Goal: Task Accomplishment & Management: Use online tool/utility

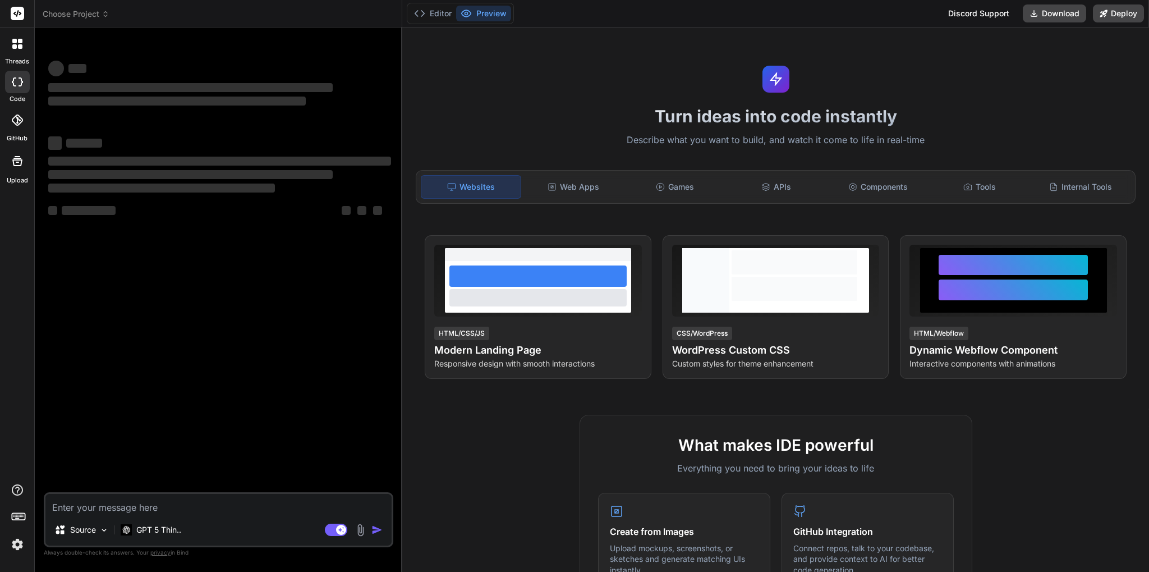
click at [90, 12] on span "Choose Project" at bounding box center [76, 13] width 67 height 11
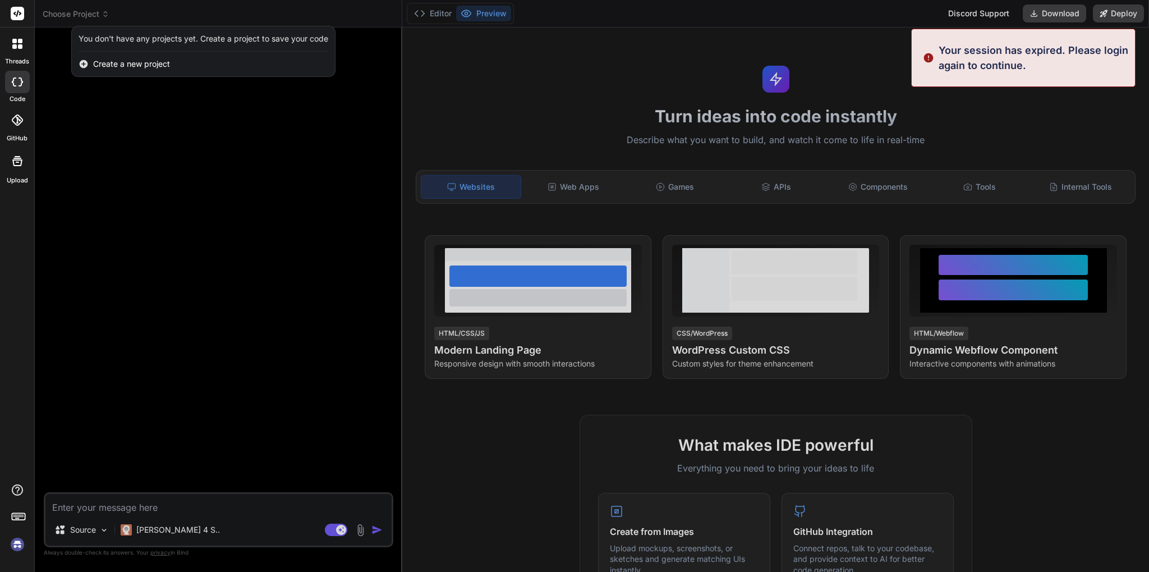
click at [135, 68] on span "Create a new project" at bounding box center [131, 63] width 77 height 11
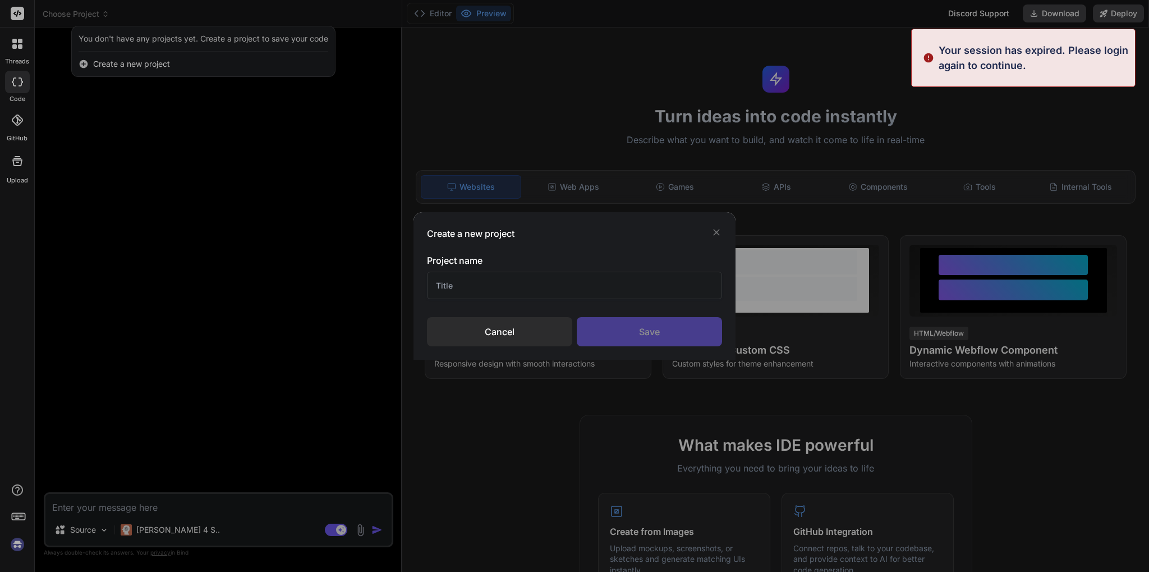
click at [11, 544] on div "Create a new project Project name Cancel Save" at bounding box center [574, 286] width 1149 height 572
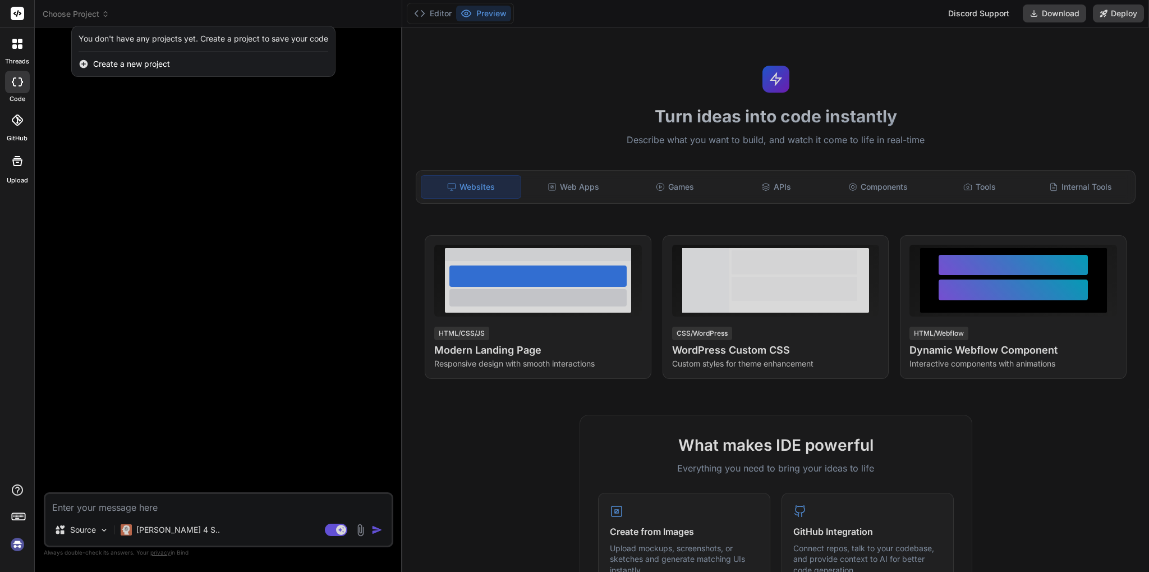
click at [16, 541] on img at bounding box center [17, 544] width 19 height 19
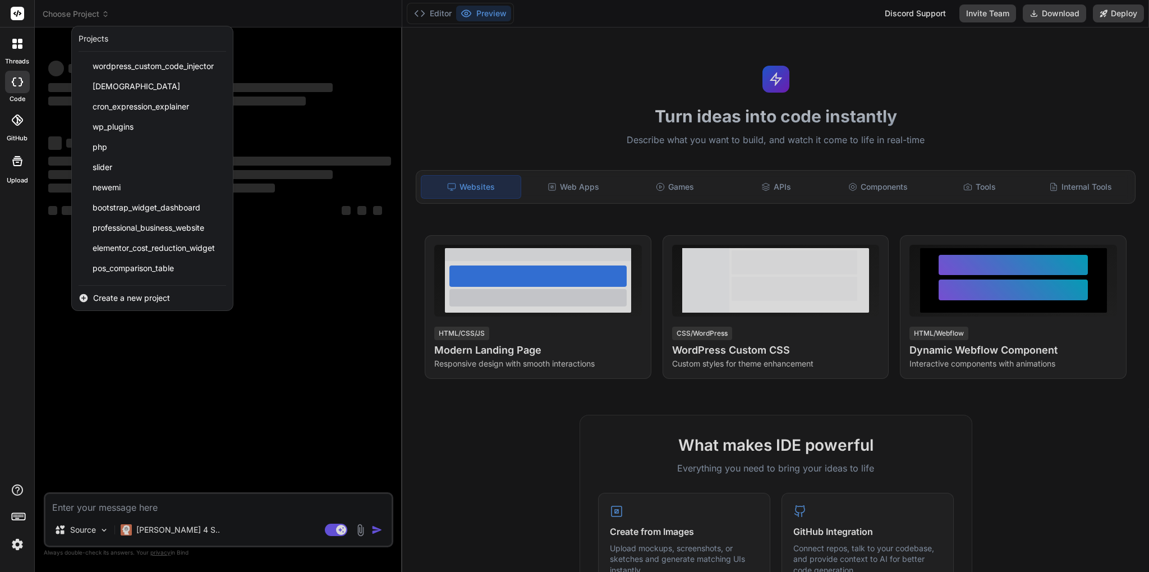
type textarea "x"
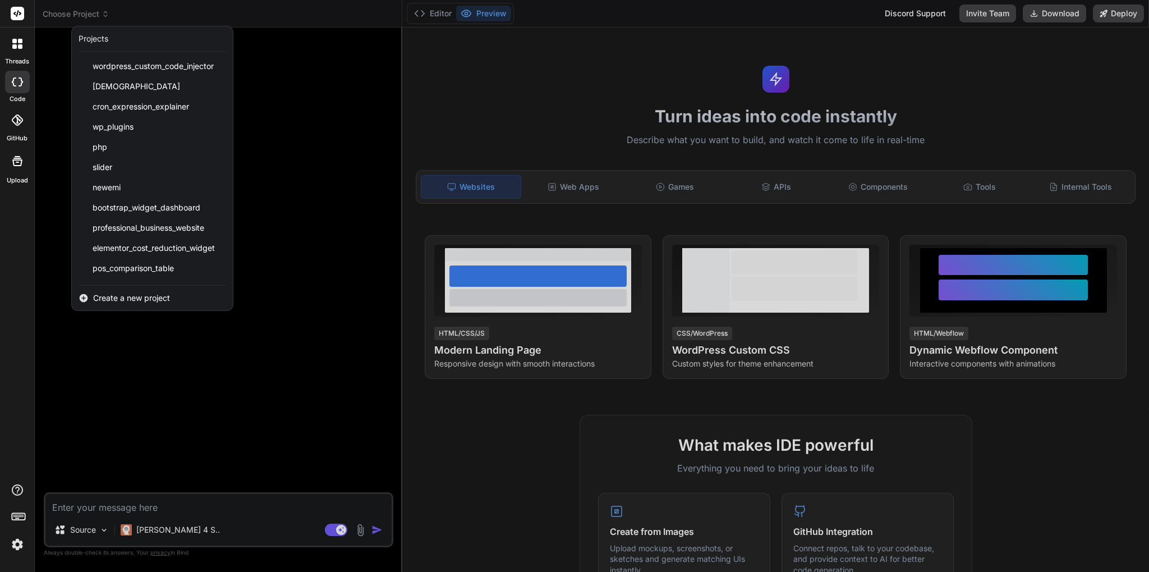
click at [277, 434] on div at bounding box center [574, 286] width 1149 height 572
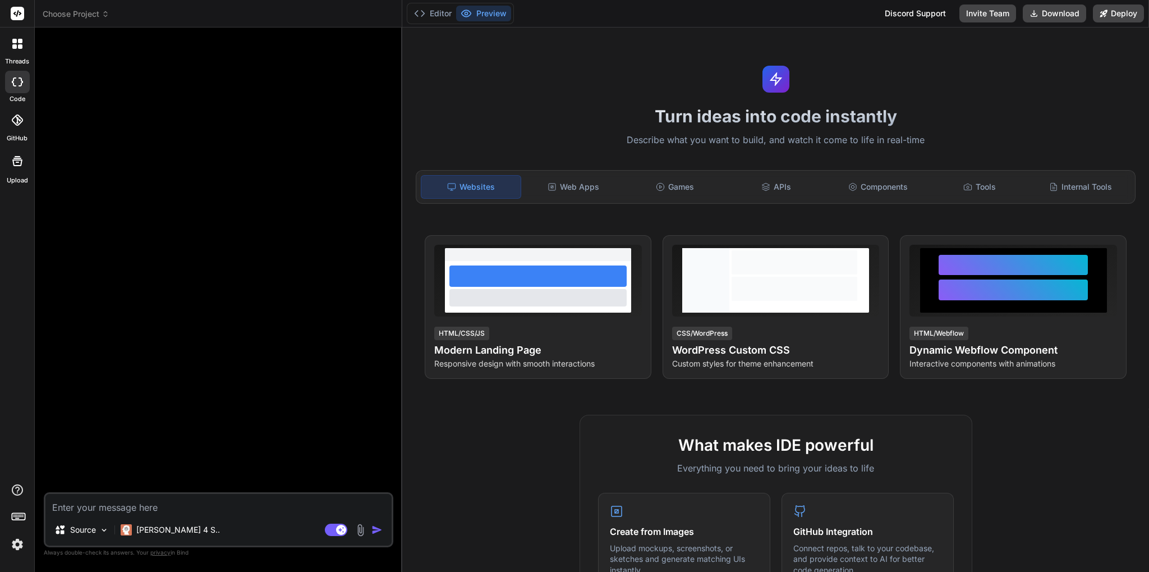
click at [16, 545] on img at bounding box center [17, 544] width 19 height 19
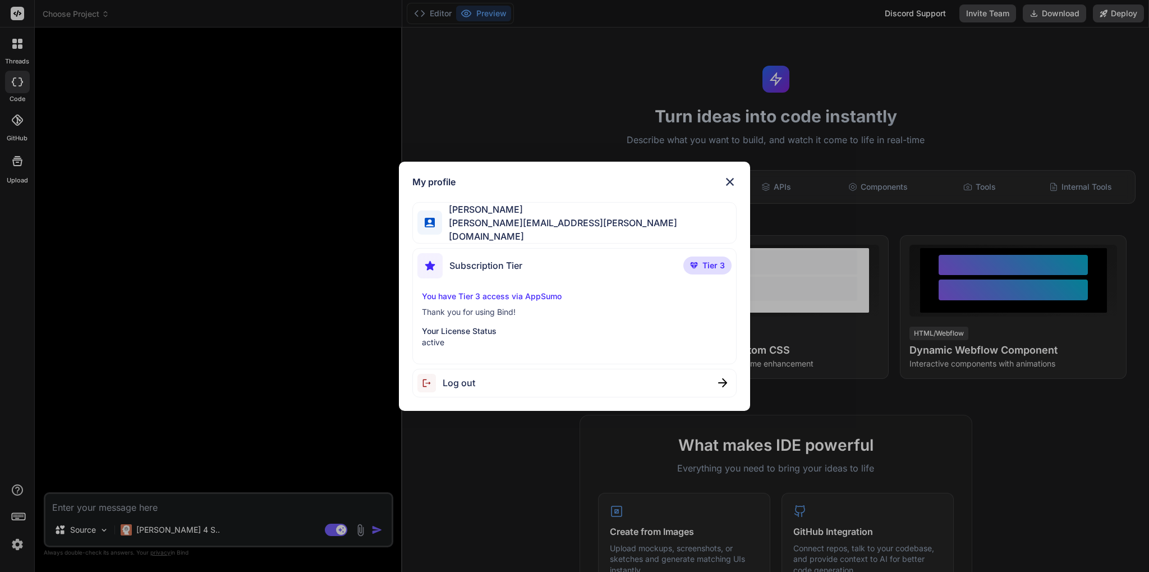
click at [293, 365] on div "My profile [PERSON_NAME] [PERSON_NAME][EMAIL_ADDRESS][PERSON_NAME][DOMAIN_NAME]…" at bounding box center [574, 286] width 1149 height 572
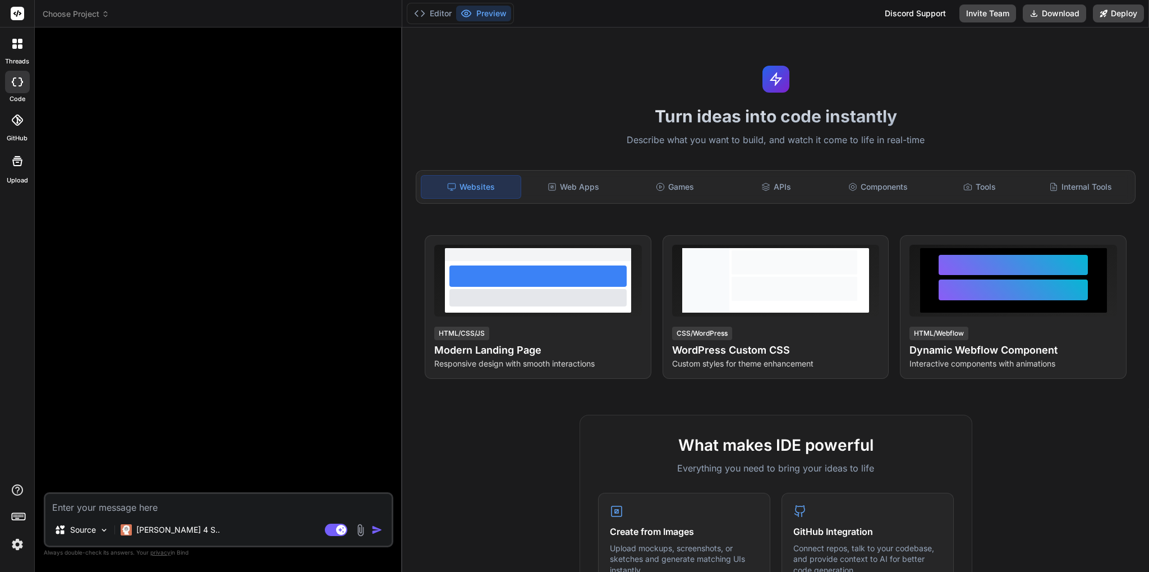
click at [83, 11] on span "Choose Project" at bounding box center [76, 13] width 67 height 11
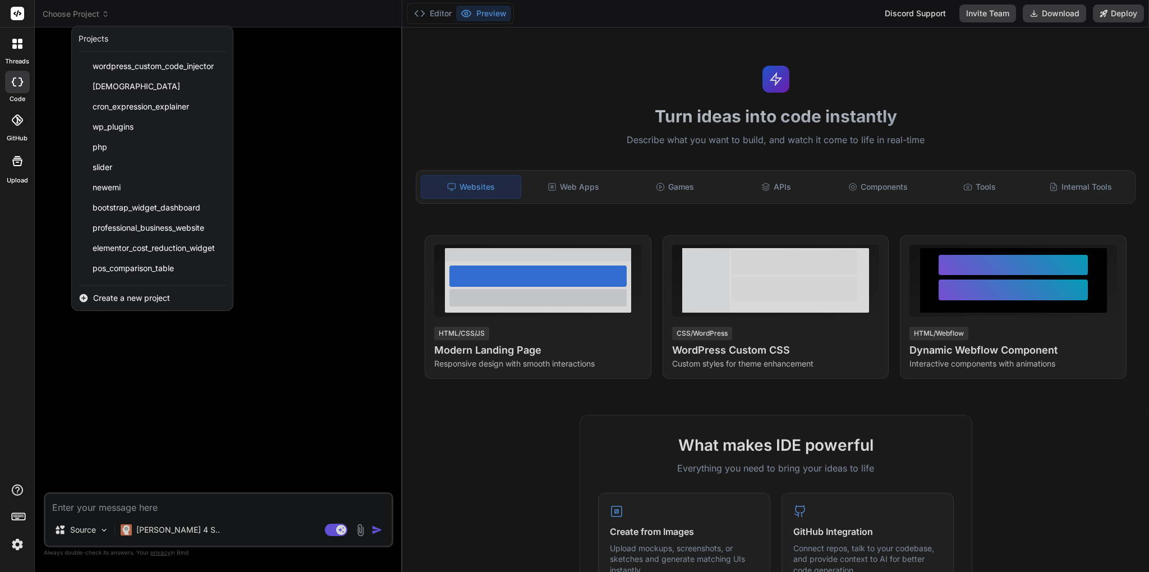
click at [112, 296] on span "Create a new project" at bounding box center [131, 297] width 77 height 11
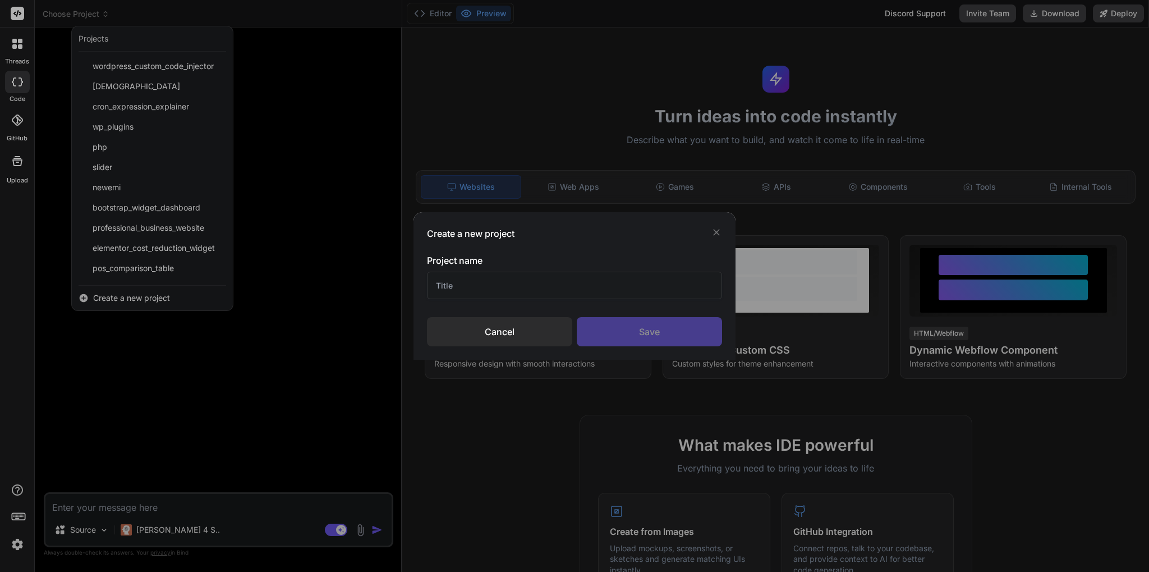
click at [478, 278] on input "text" at bounding box center [574, 284] width 294 height 27
type input "M"
type input "Blucore"
click at [669, 334] on div "Save" at bounding box center [649, 331] width 145 height 29
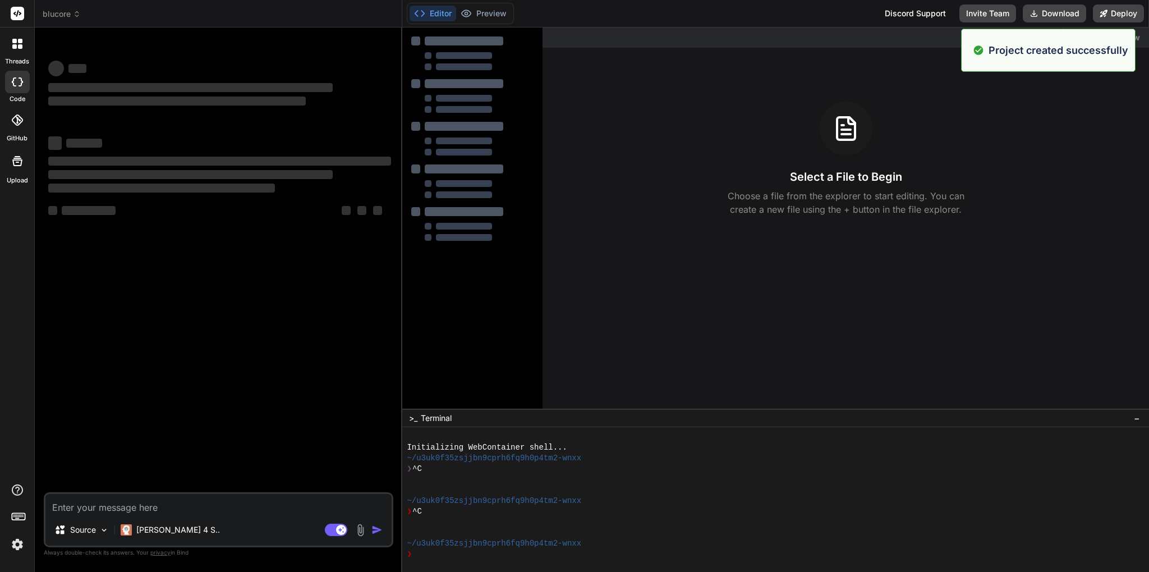
click at [358, 534] on img at bounding box center [360, 529] width 13 height 13
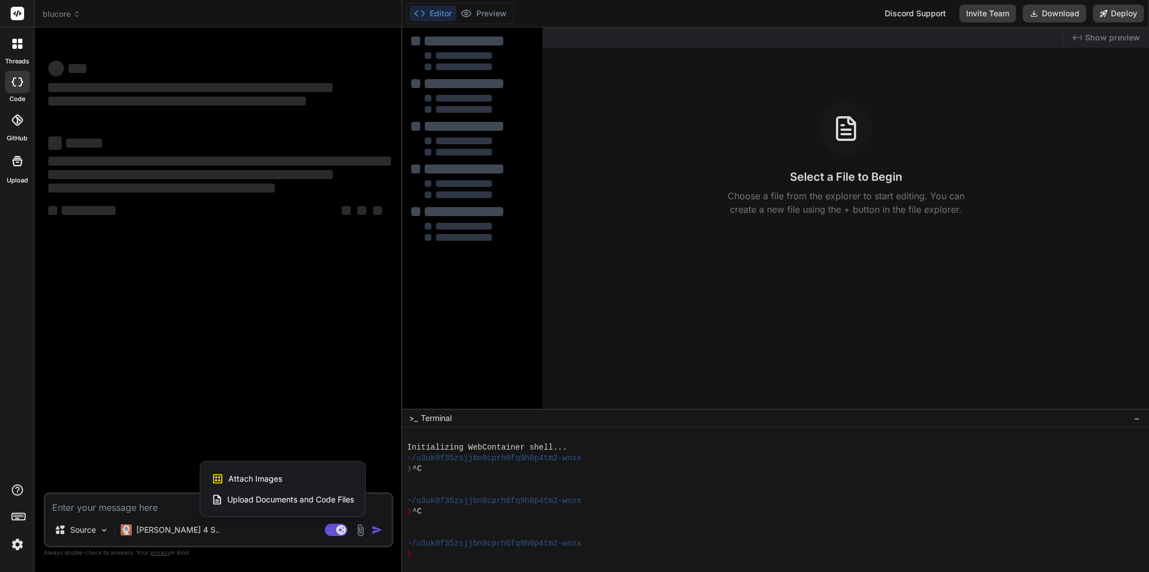
click at [319, 481] on div "Attach Images Image attachments are only supported in Claude and Gemini models." at bounding box center [282, 478] width 142 height 21
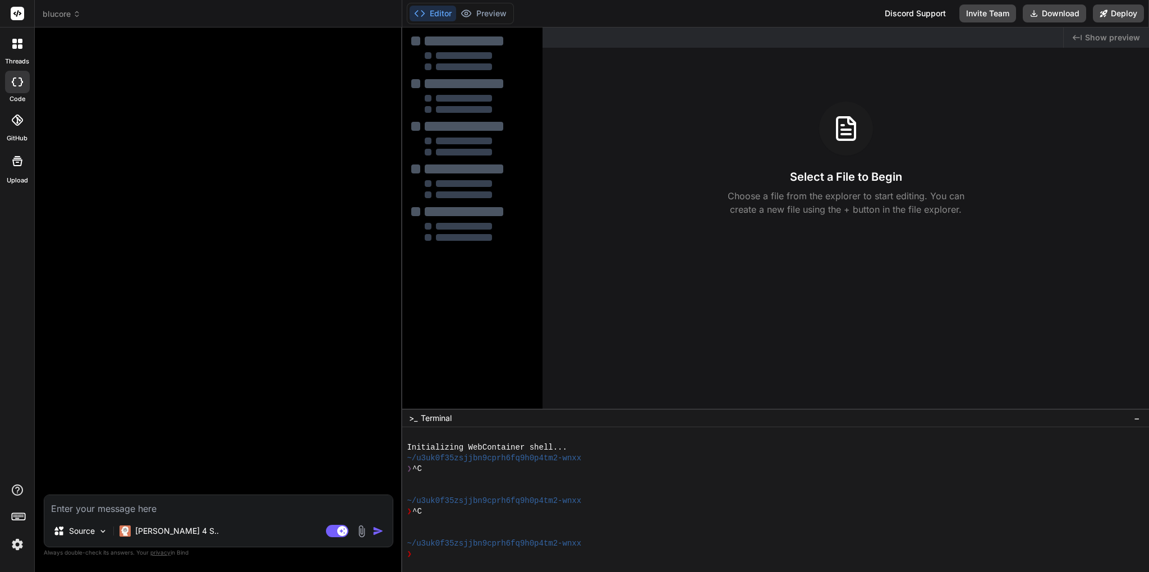
type textarea "x"
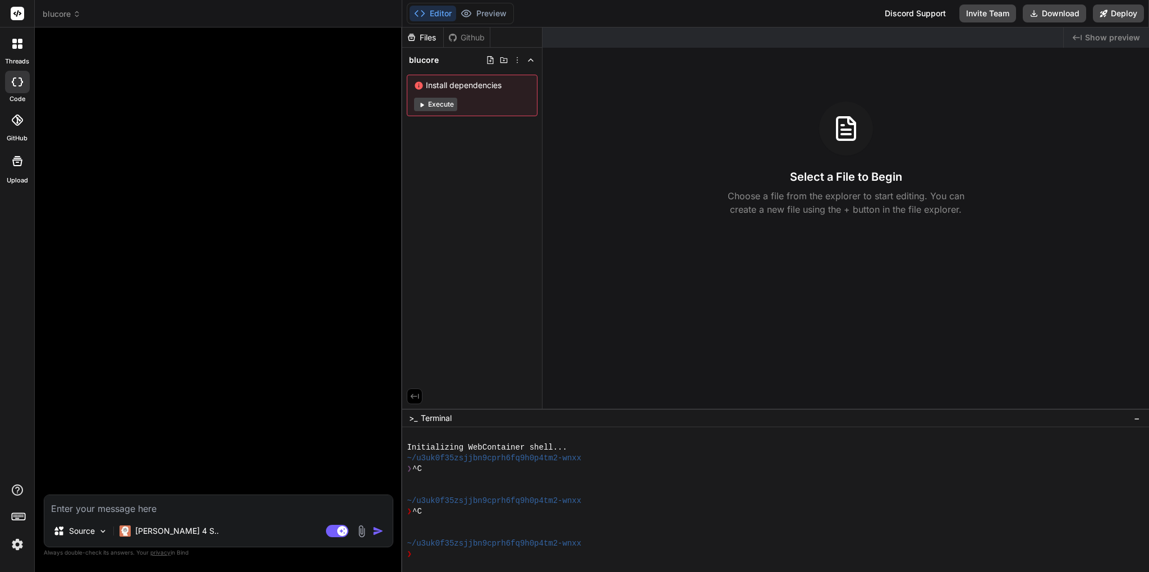
type input "C:\fakepath\Screenshot [DATE] at 12-43-24 [GEOGRAPHIC_DATA] - [GEOGRAPHIC_DATA]…"
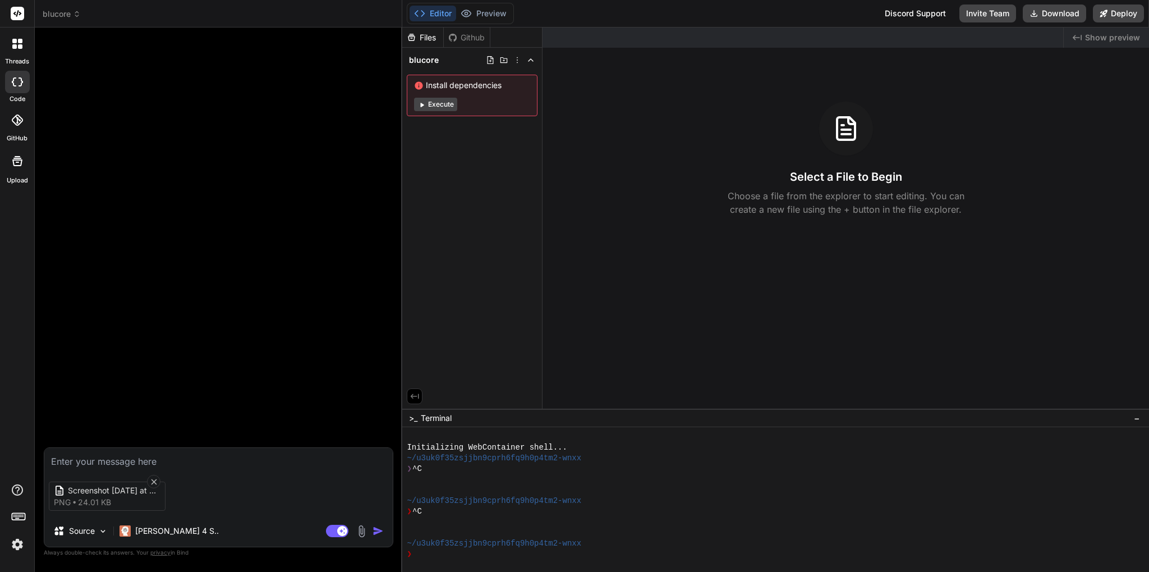
type textarea "x"
click at [202, 463] on textarea at bounding box center [218, 458] width 348 height 20
type textarea "c"
type textarea "x"
type textarea "cr"
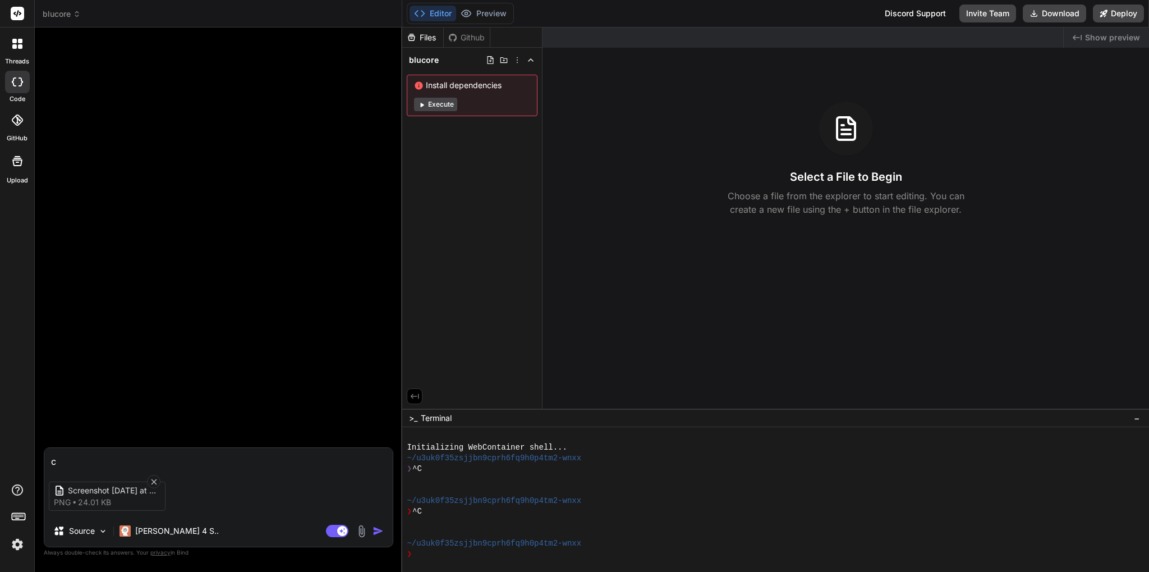
type textarea "x"
type textarea "cre"
type textarea "x"
type textarea "cret"
type textarea "x"
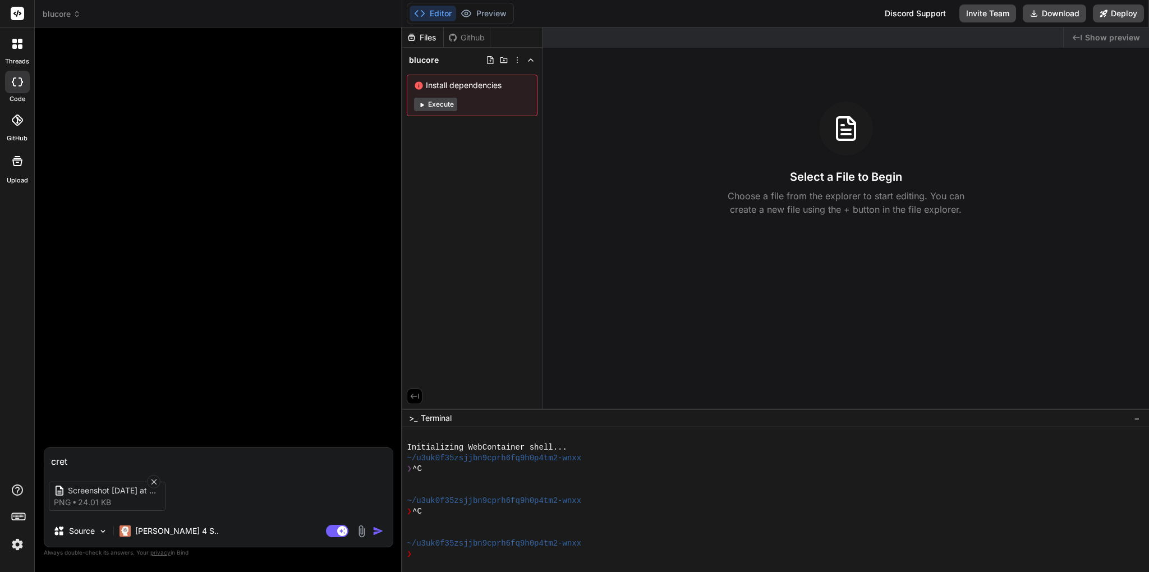
type textarea "crete"
type textarea "x"
type textarea "crete"
type textarea "x"
type textarea "crete"
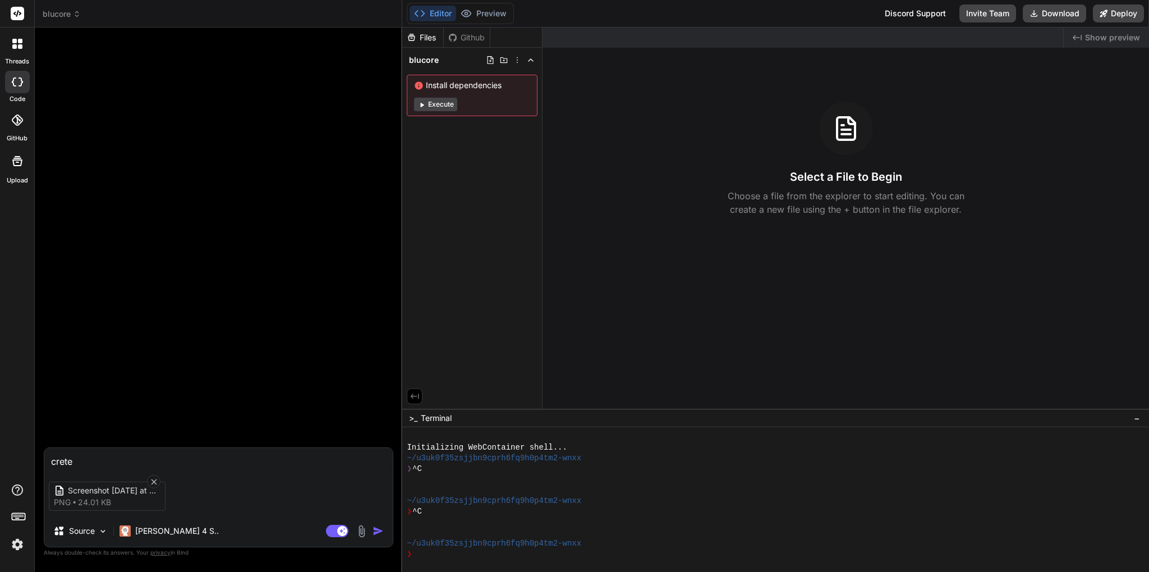
type textarea "x"
type textarea "cret"
type textarea "x"
type textarea "cre"
type textarea "x"
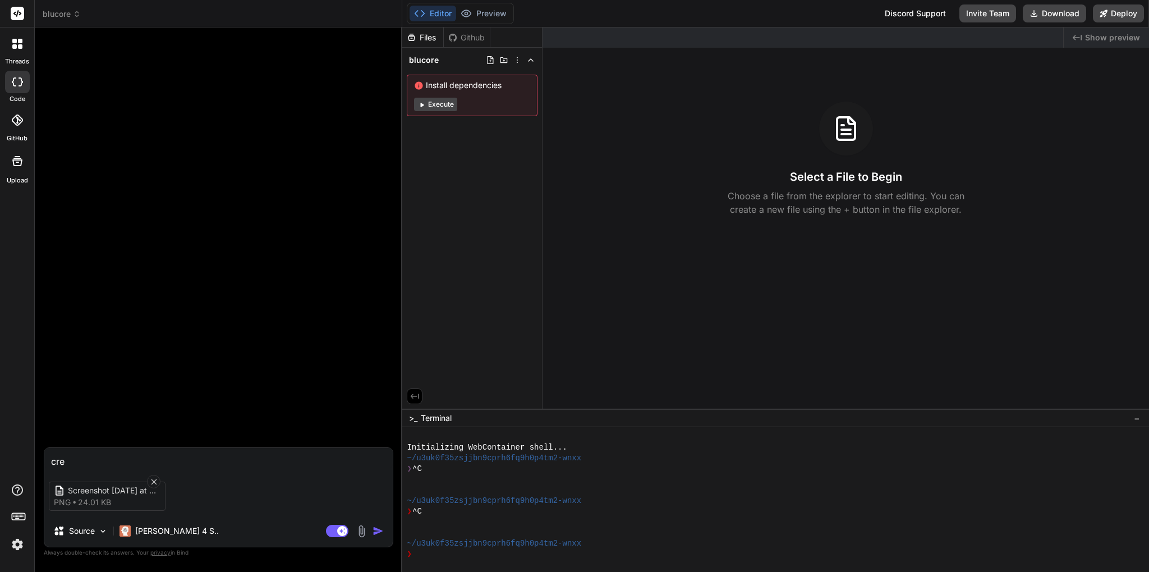
type textarea "crea"
type textarea "x"
type textarea "crea"
type textarea "x"
type textarea "crea t"
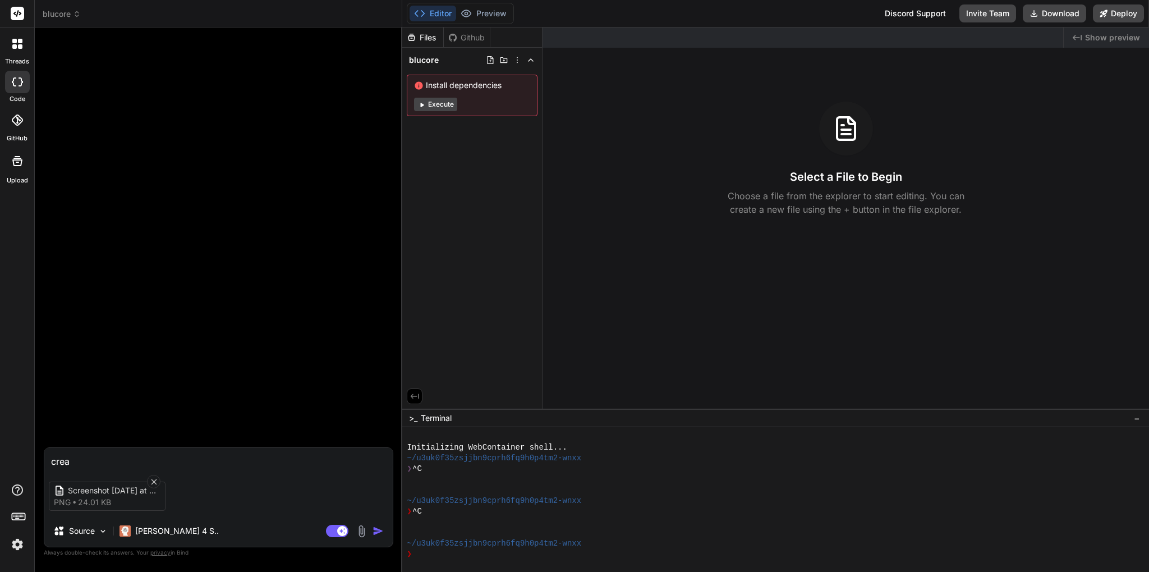
type textarea "x"
type textarea "crea te"
type textarea "x"
type textarea "crea t"
type textarea "x"
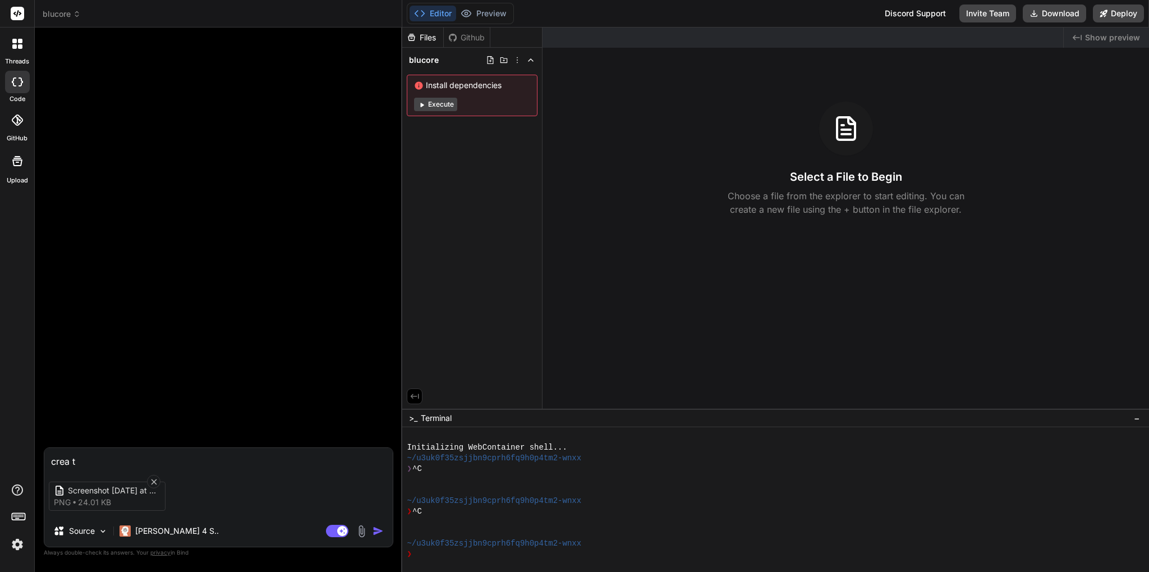
type textarea "crea"
type textarea "x"
type textarea "crea"
type textarea "x"
type textarea "creat"
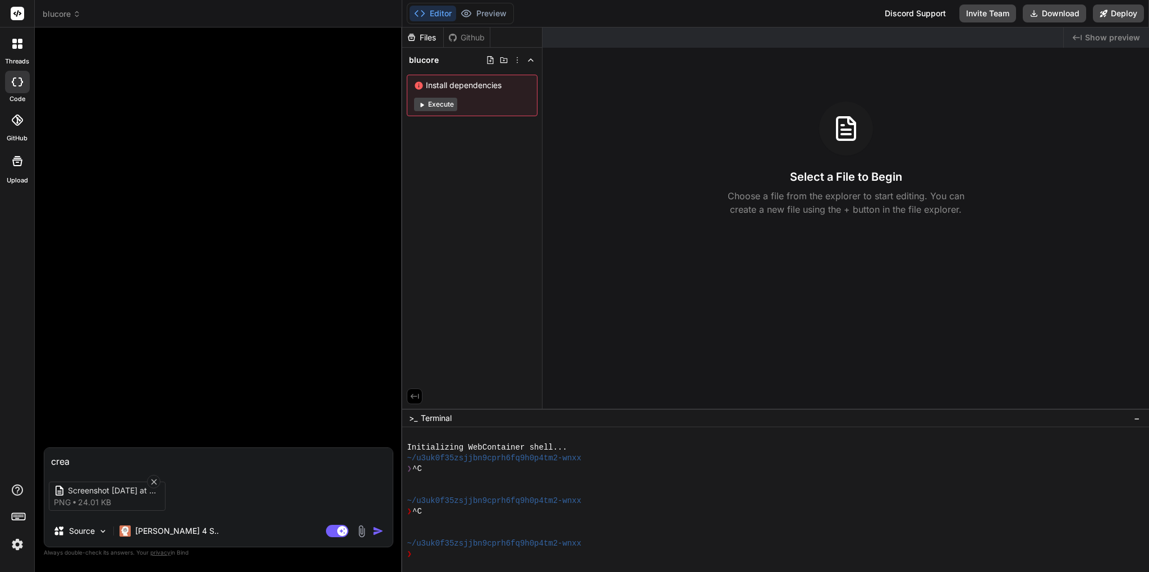
type textarea "x"
type textarea "create"
type textarea "x"
type textarea "create"
type textarea "x"
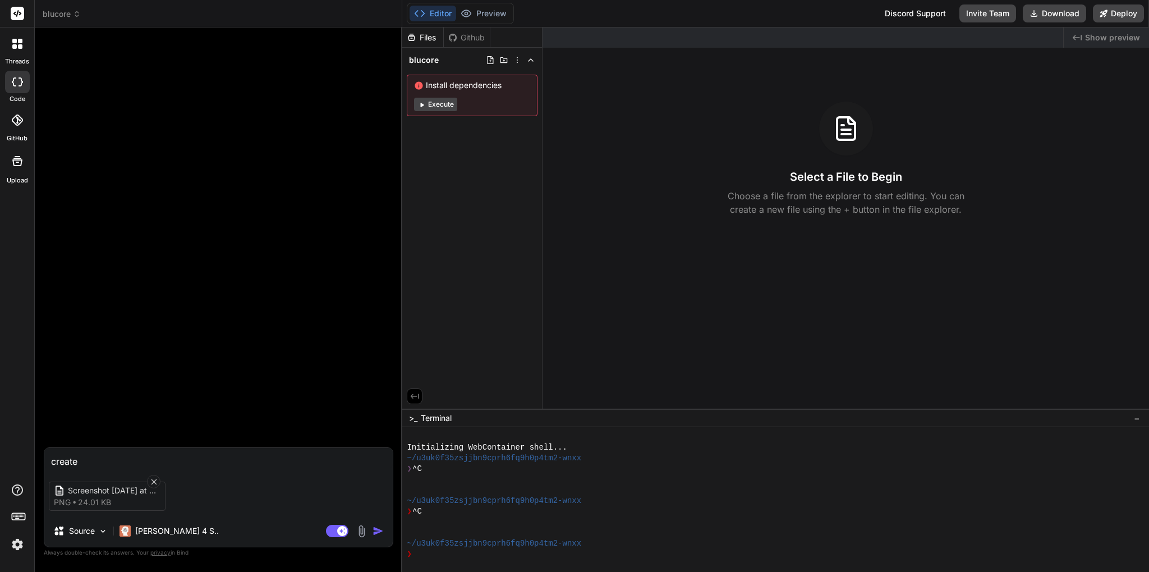
type textarea "create a"
type textarea "x"
type textarea "create a"
type textarea "x"
type textarea "create a m"
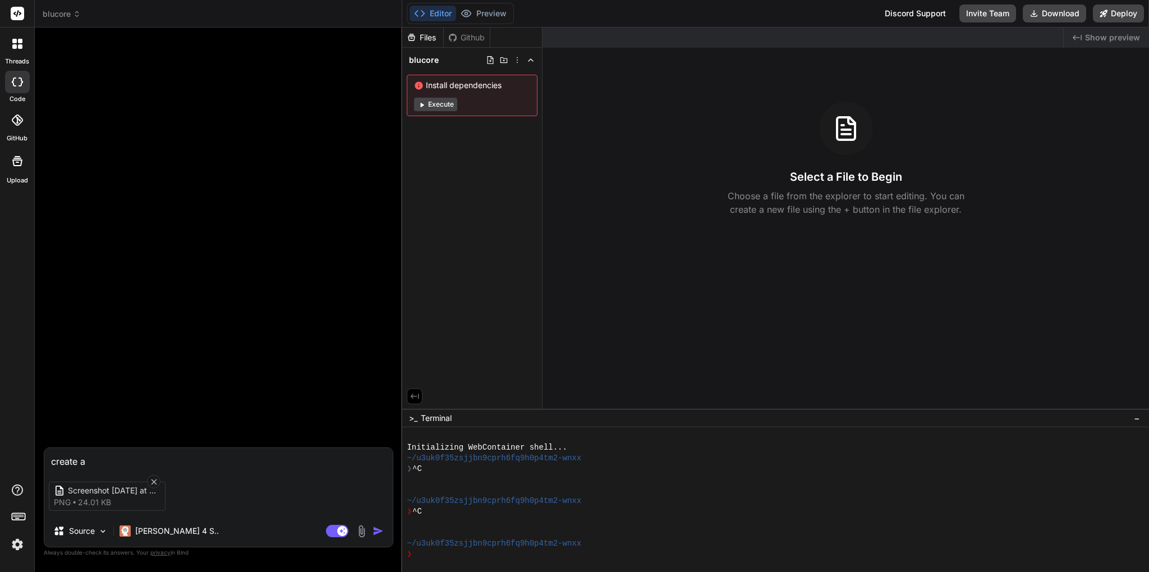
type textarea "x"
type textarea "create a me"
type textarea "x"
type textarea "create a men"
type textarea "x"
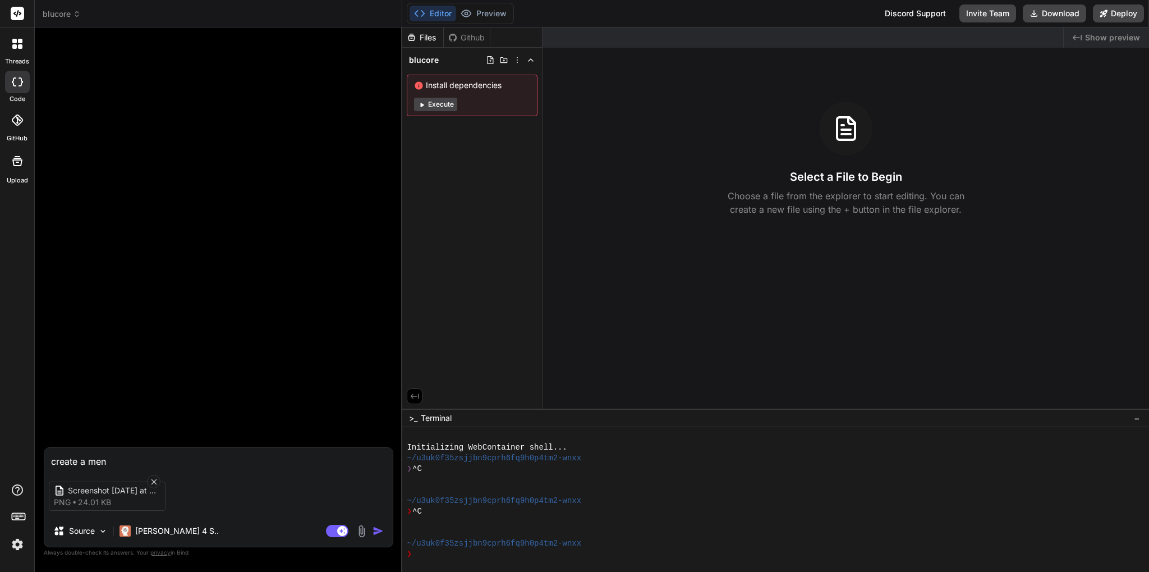
type textarea "create a menu"
type textarea "x"
type textarea "create a menu"
type textarea "x"
type textarea "create a menu u"
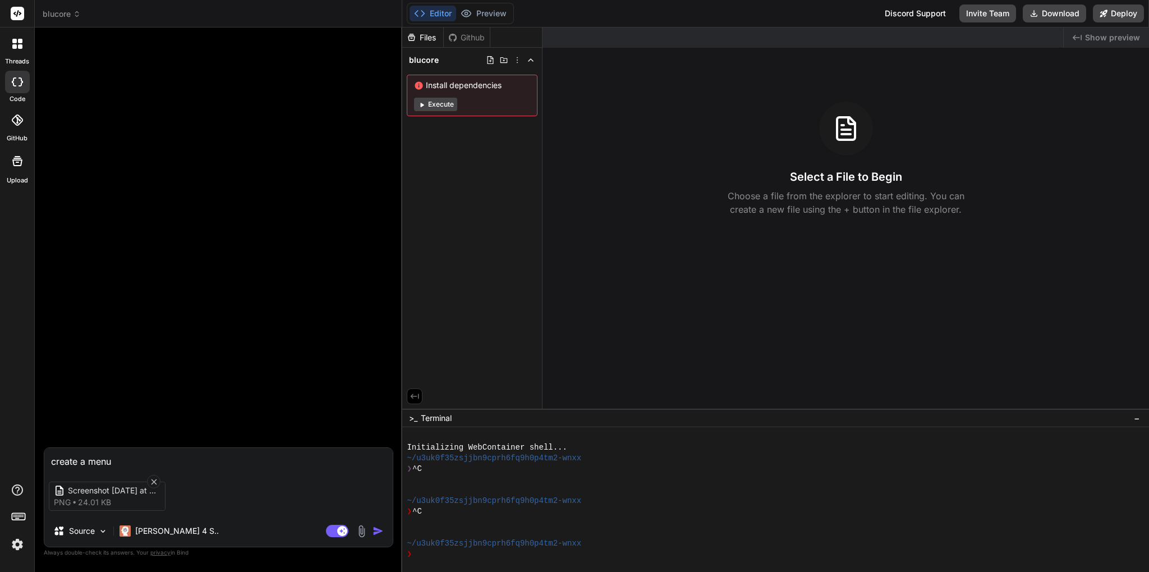
type textarea "x"
type textarea "create a menu us"
type textarea "x"
type textarea "create a menu usi"
type textarea "x"
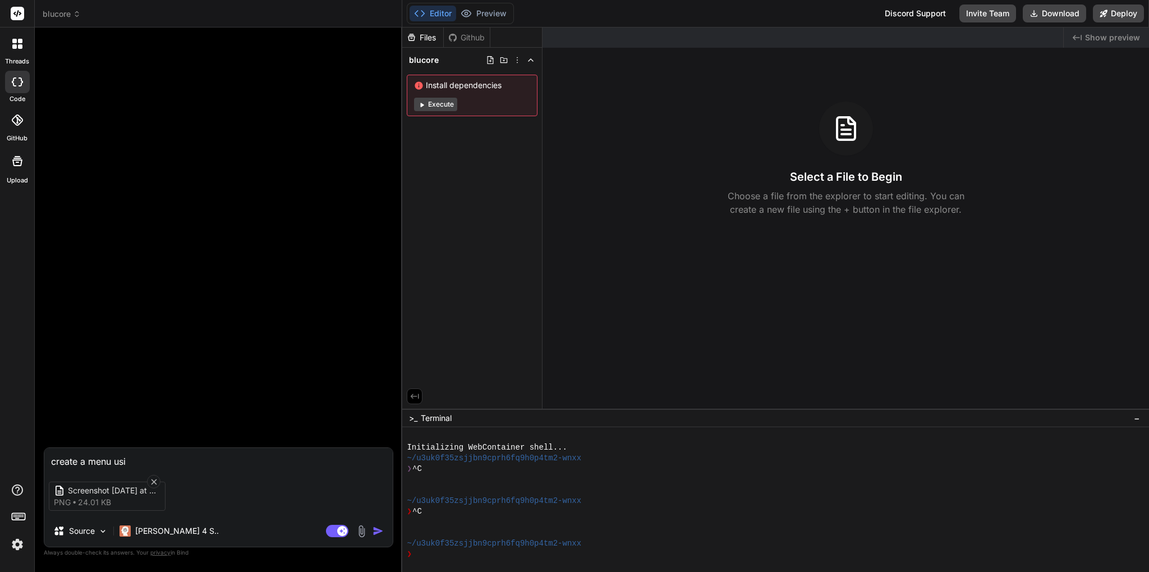
type textarea "create a menu usin"
type textarea "x"
type textarea "create a menu usintg"
type textarea "x"
type textarea "create a menu usintg"
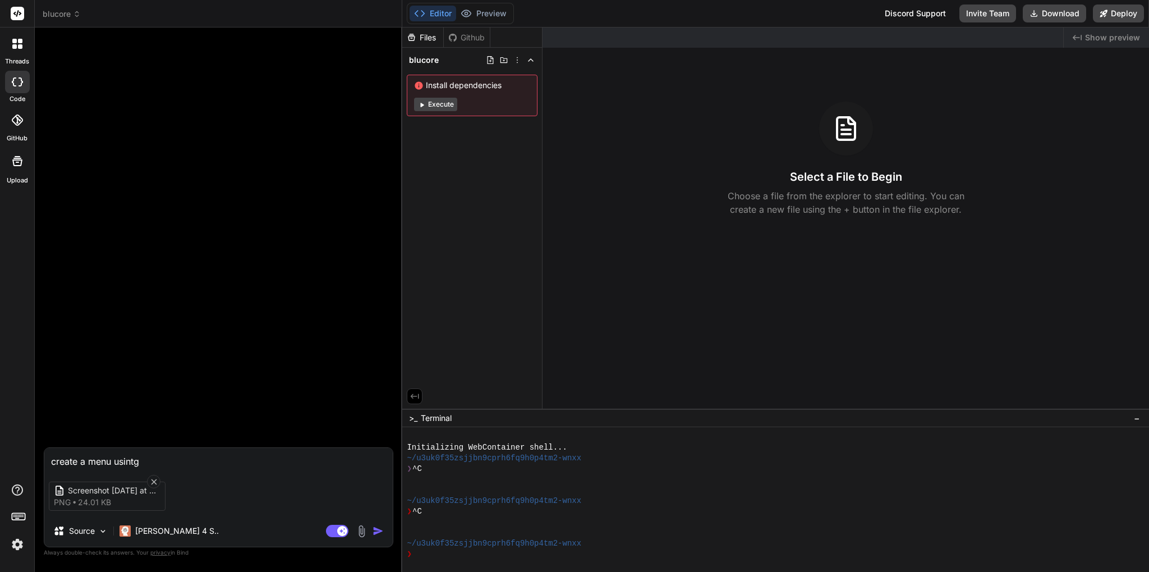
type textarea "x"
type textarea "create a menu usintg a"
type textarea "x"
type textarea "create a menu usintg"
type textarea "x"
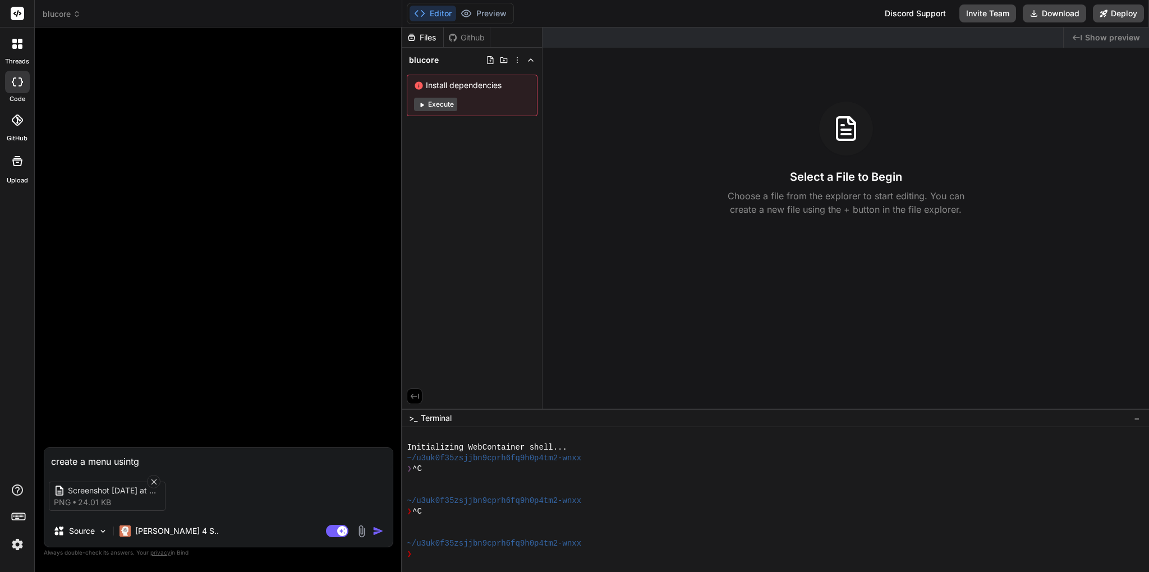
type textarea "create a menu usintg"
type textarea "x"
type textarea "create a menu usint"
type textarea "x"
type textarea "create a menu usin"
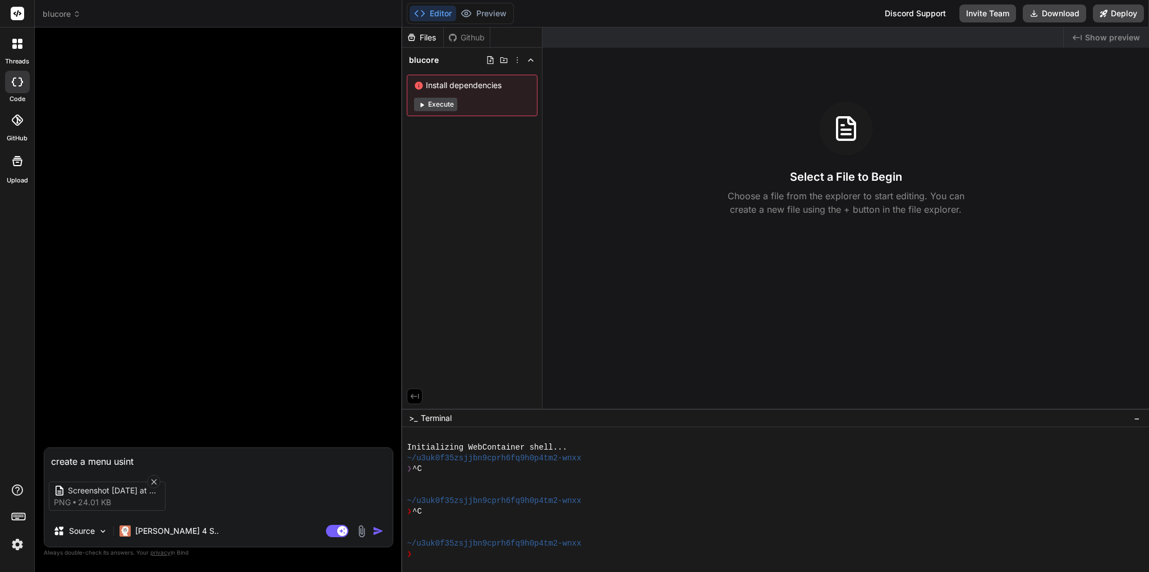
type textarea "x"
type textarea "create a menu usinn"
type textarea "x"
type textarea "create a menu usinng"
type textarea "x"
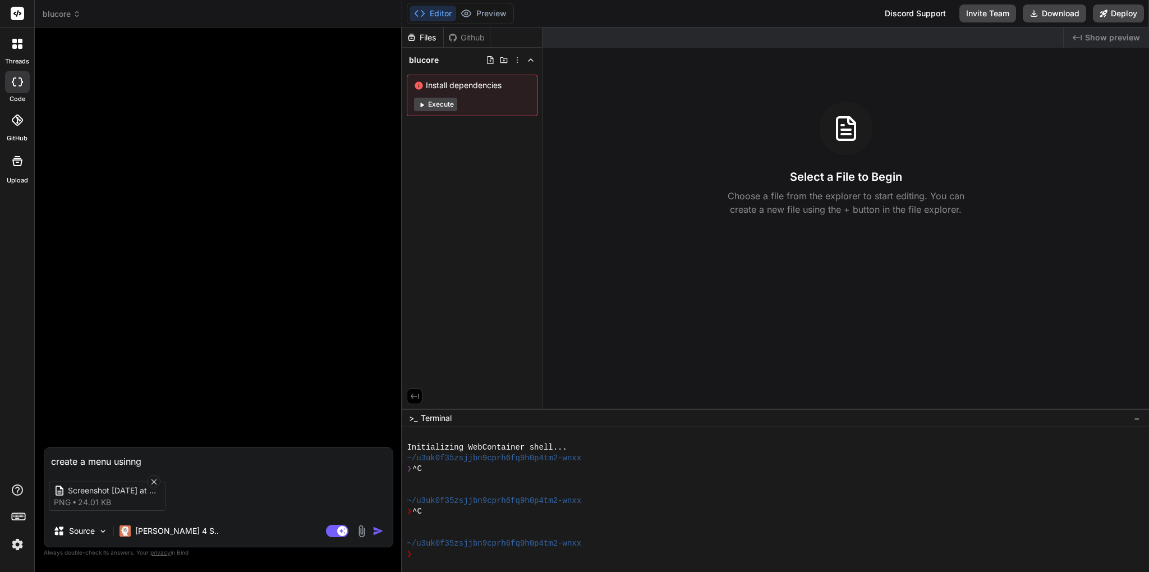
type textarea "create a menu usinng"
type textarea "x"
type textarea "create a menu usinng a"
type textarea "x"
type textarea "create a menu usinng at"
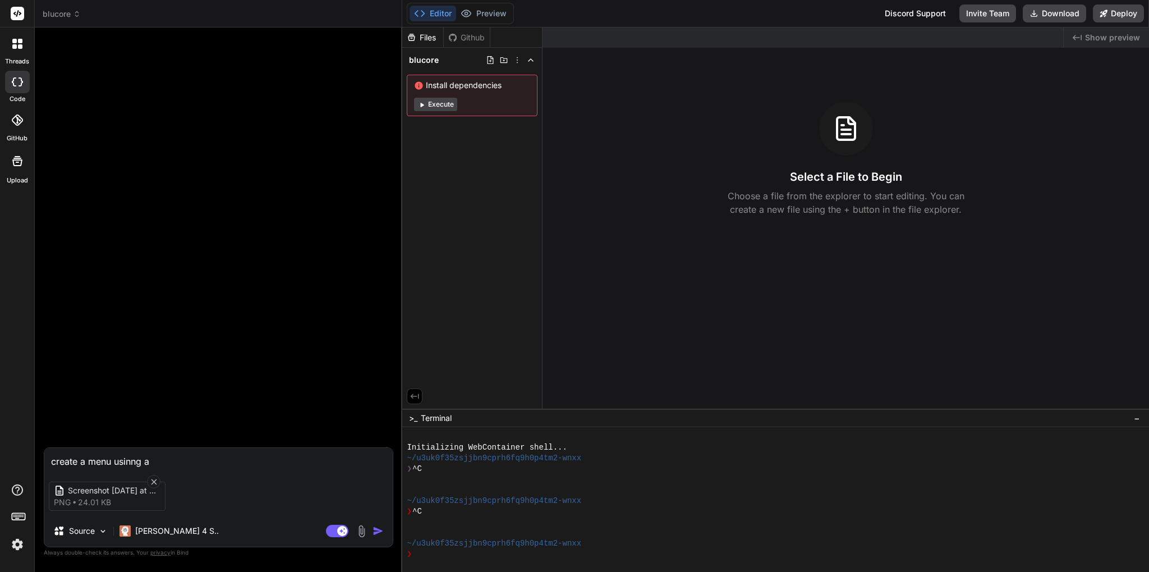
type textarea "x"
type textarea "create a menu usinng att"
type textarea "x"
type textarea "create a menu usinng atta"
type textarea "x"
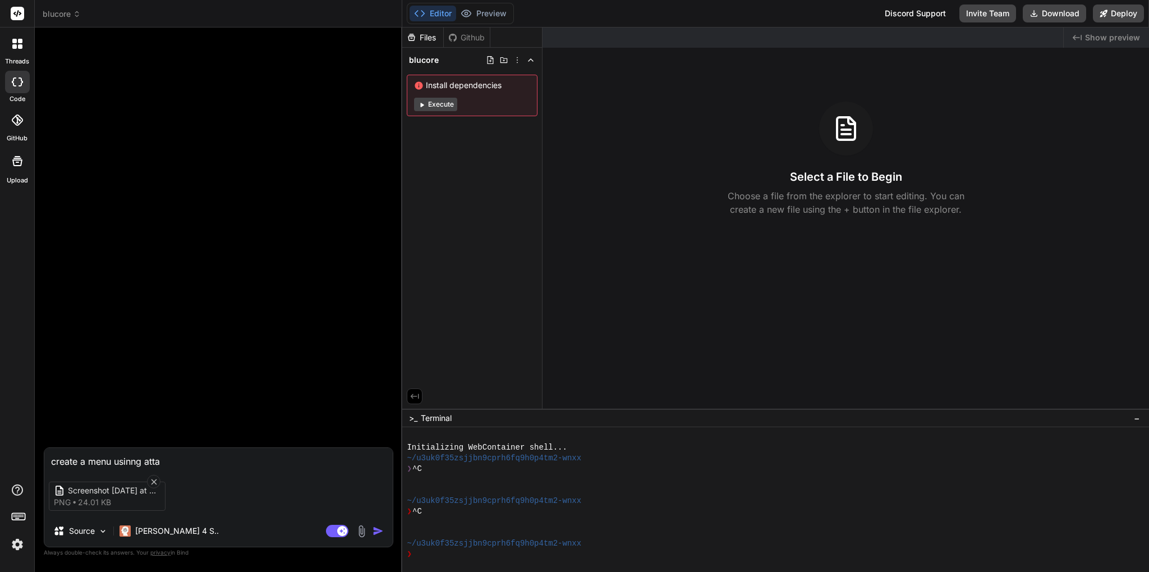
type textarea "create a menu usinng attac"
type textarea "x"
type textarea "create a menu usinng attach"
type textarea "x"
type textarea "create a menu usinng attache"
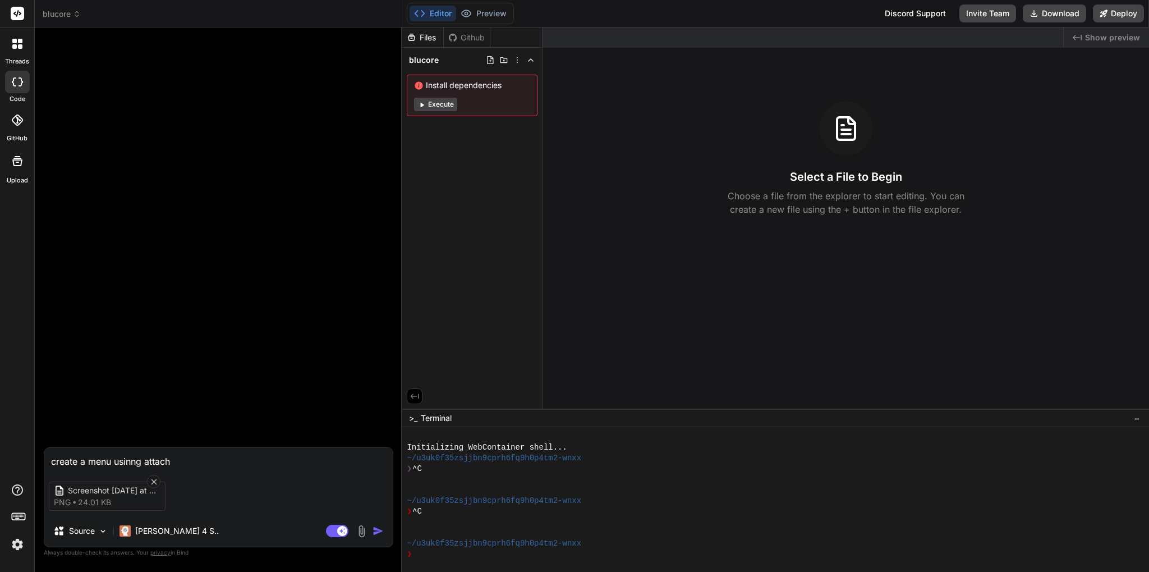
type textarea "x"
type textarea "create a menu usinng attached"
type textarea "x"
type textarea "create a menu usinng attached"
type textarea "x"
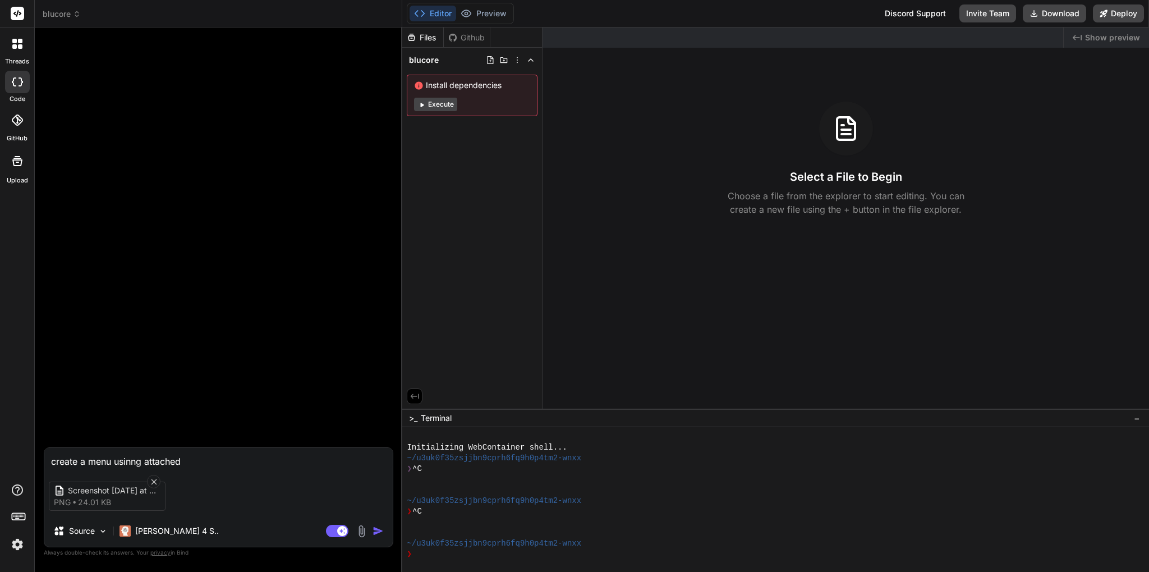
type textarea "create a menu usinng attached i"
type textarea "x"
type textarea "create a menu usinng attached im"
type textarea "x"
type textarea "create a menu usinng attached ima"
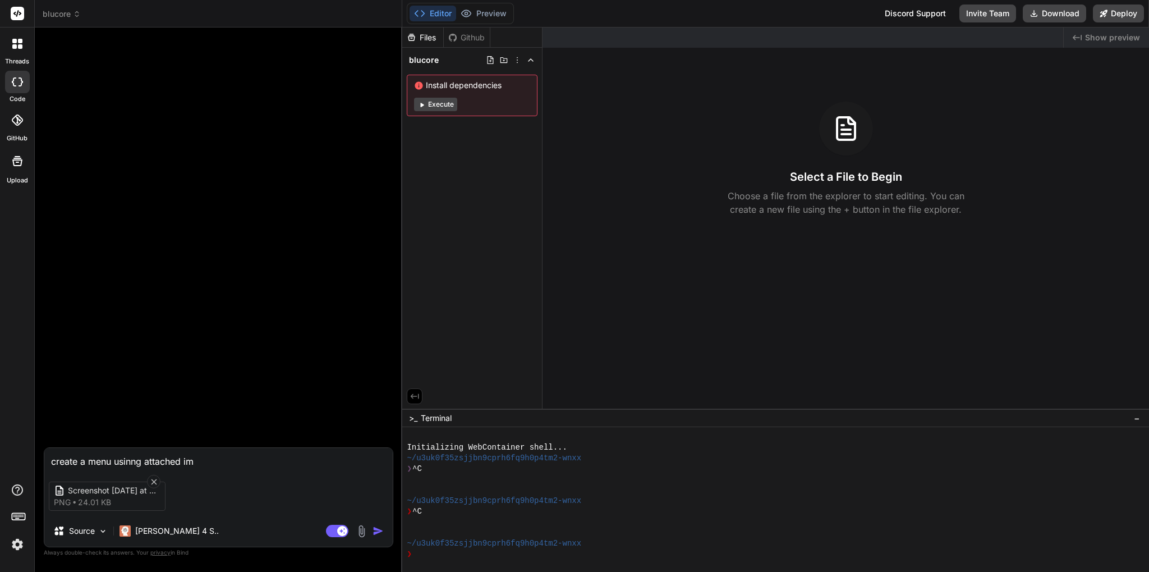
type textarea "x"
type textarea "create a menu usinng attached imag"
type textarea "x"
type textarea "create a menu usinng attached imagt"
type textarea "x"
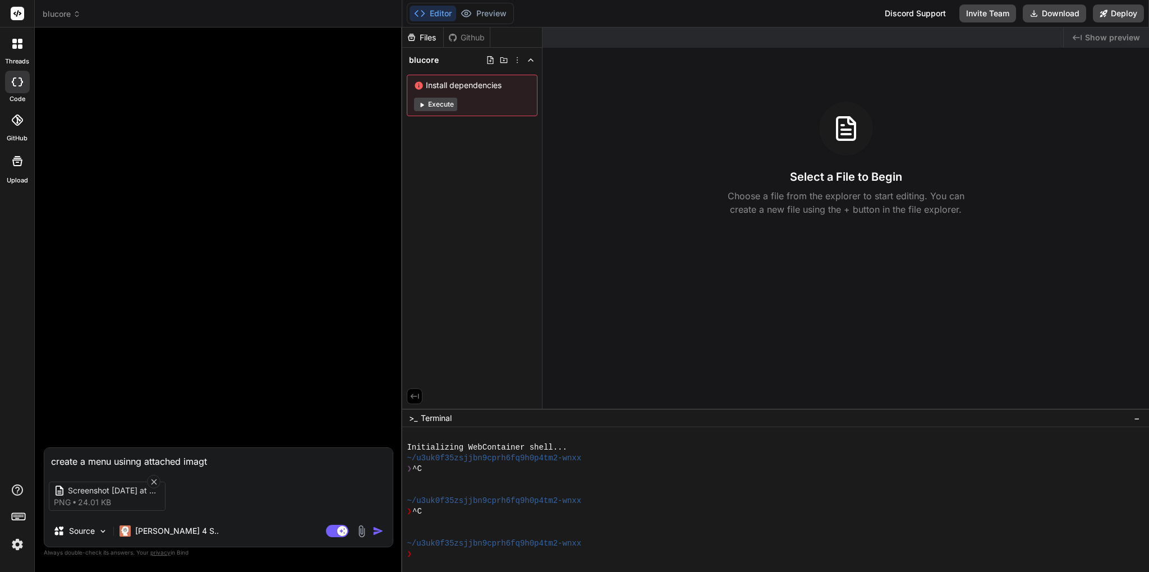
type textarea "create a menu usinng attached imagte"
type textarea "x"
type textarea "create a menu usinng attached imagte"
type textarea "x"
type textarea "create a menu usinng attached imagte"
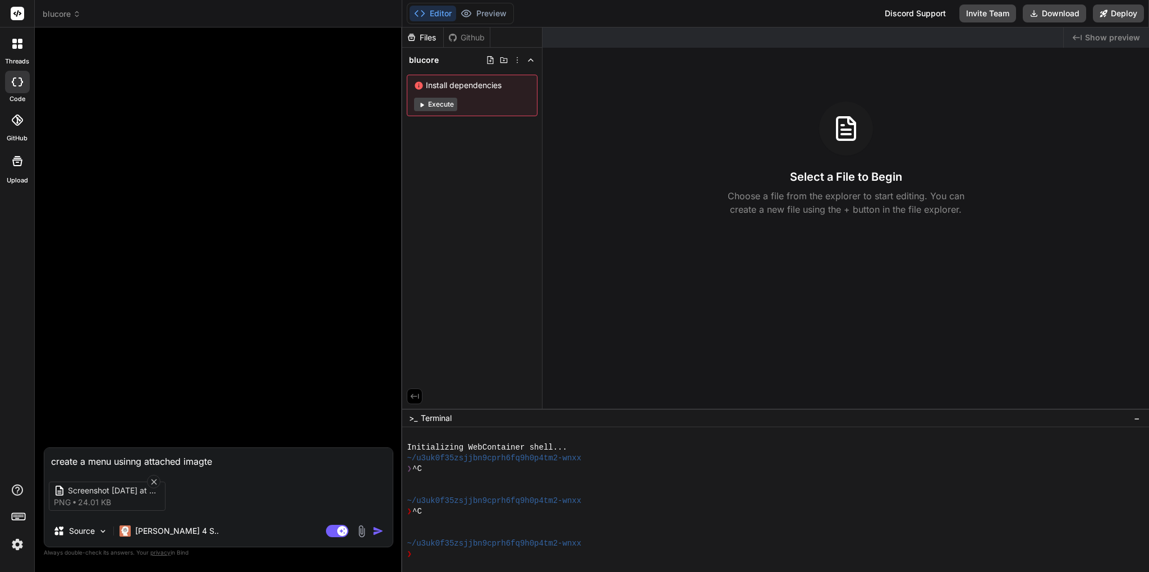
type textarea "x"
type textarea "create a menu usinng attached imagt"
type textarea "x"
type textarea "create a menu usinng attached imag"
type textarea "x"
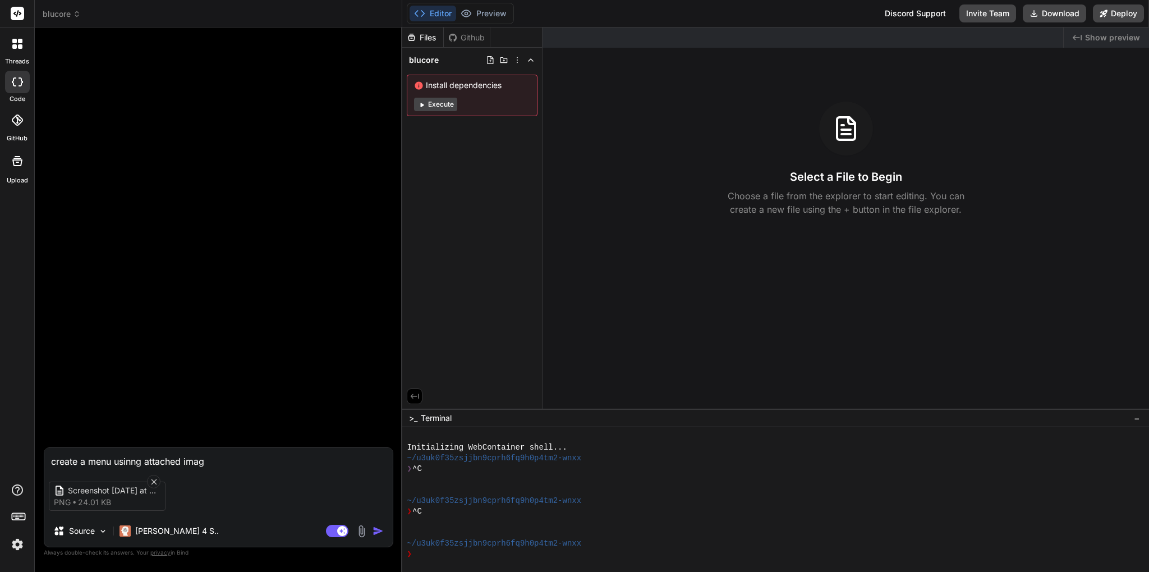
type textarea "create a menu usinng attached image"
type textarea "x"
type textarea "create a menu usinng attached image"
type textarea "x"
type textarea "create a menu usinng attached image d"
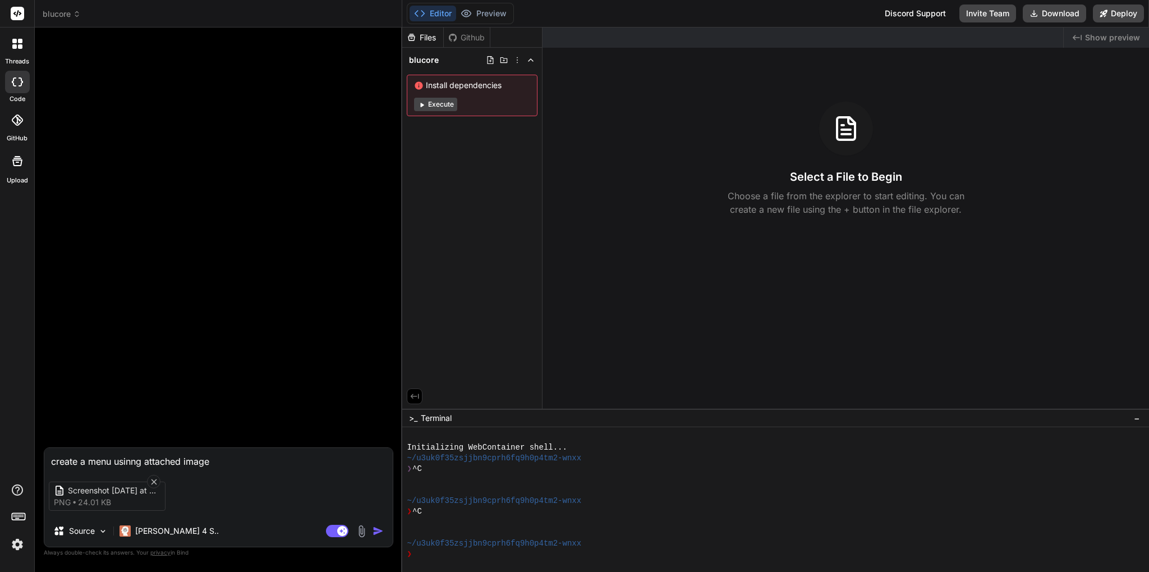
type textarea "x"
type textarea "create a menu usinng attached image do"
type textarea "x"
type textarea "create a menu usinng attached image don"
type textarea "x"
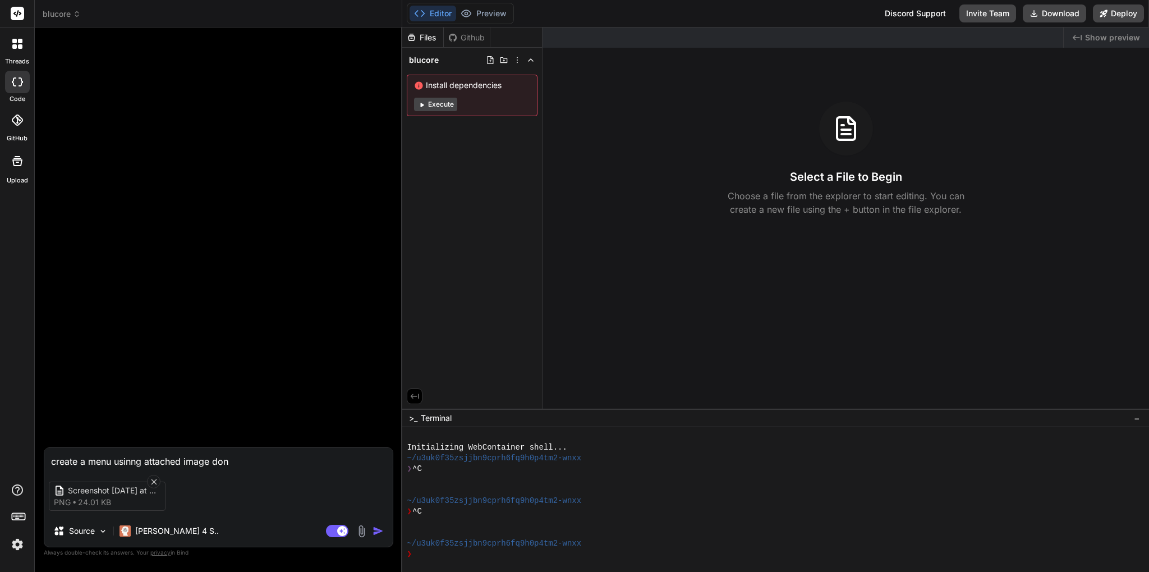
type textarea "create a menu usinng attached image dont"
type textarea "x"
type textarea "create a menu usinng attached image dont"
type textarea "x"
type textarea "create a menu usinng attached image dont u"
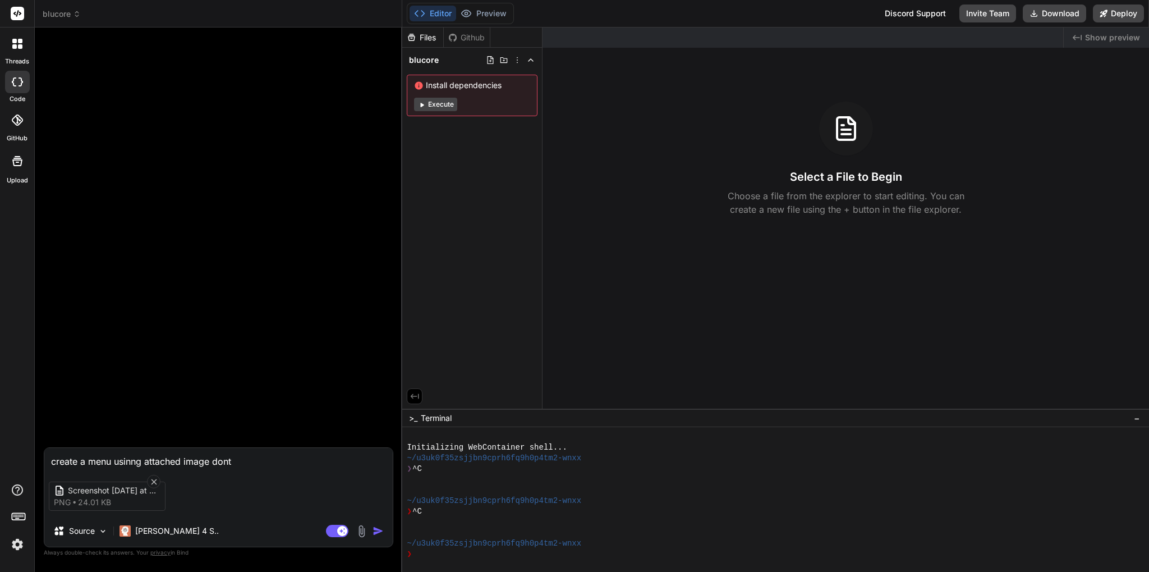
type textarea "x"
type textarea "create a menu usinng attached image dont us"
type textarea "x"
type textarea "create a menu usinng attached image dont use"
type textarea "x"
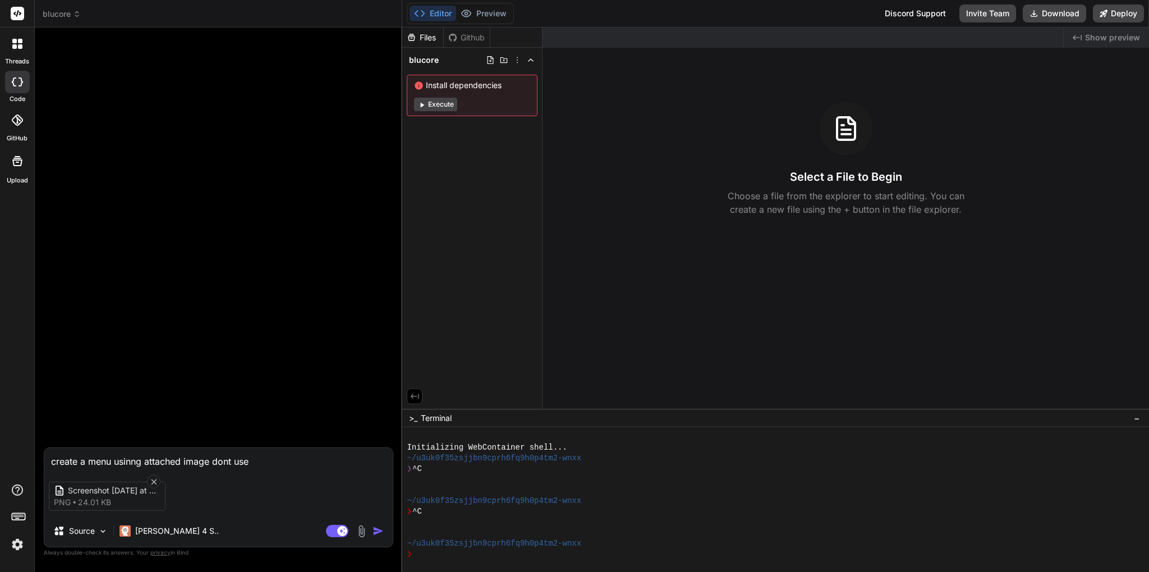
type textarea "create a menu usinng attached image dont use"
type textarea "x"
type textarea "create a menu usinng attached image dont use a"
type textarea "x"
type textarea "create a menu usinng attached image dont use an"
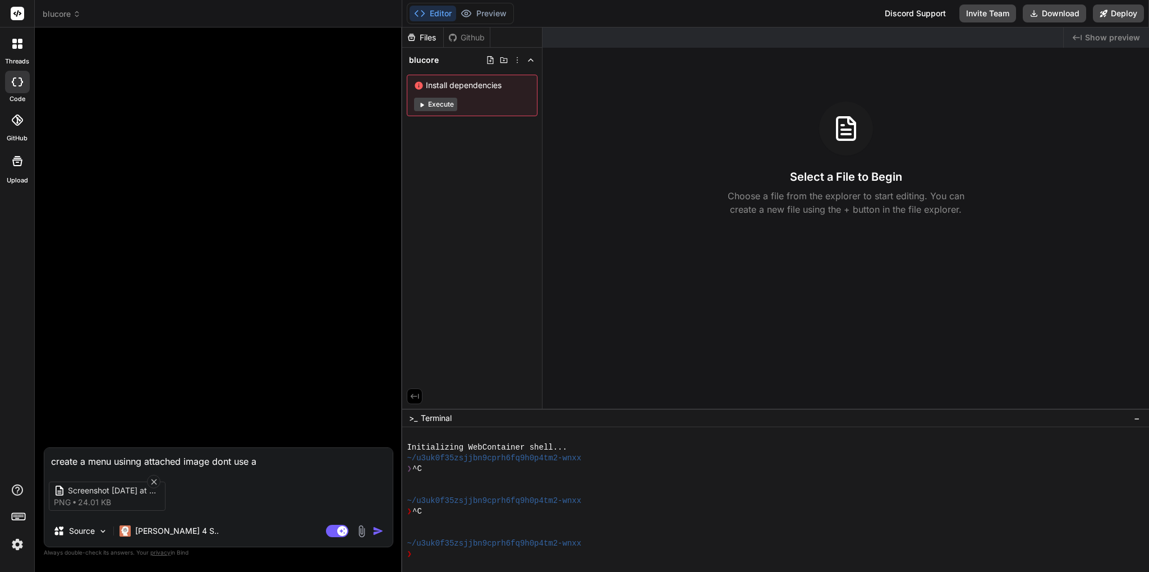
type textarea "x"
type textarea "create a menu usinng attached image dont use any"
type textarea "x"
type textarea "create a menu usinng attached image dont use any"
type textarea "x"
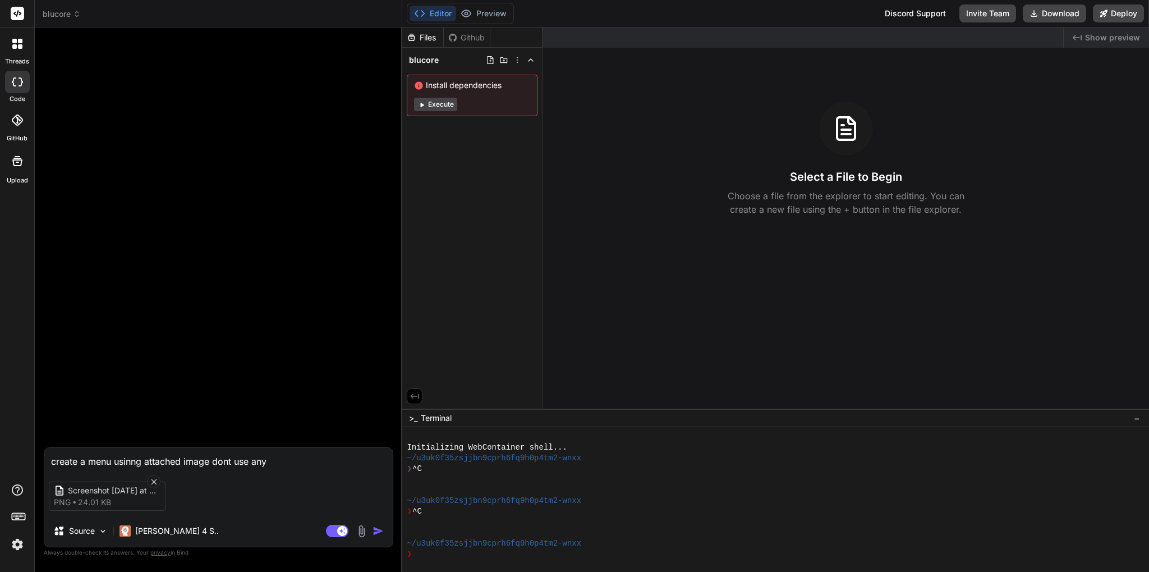
type textarea "create a menu usinng attached image dont use any c"
type textarea "x"
type textarea "create a menu usinng attached image dont use any cs"
type textarea "x"
type textarea "create a menu usinng attached image dont use any css"
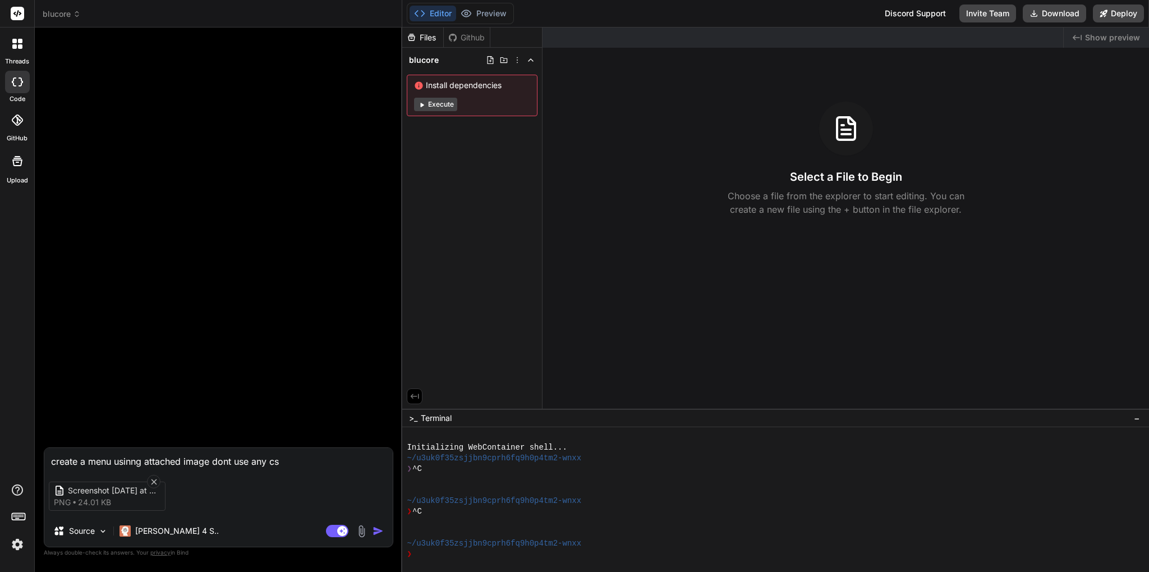
type textarea "x"
type textarea "create a menu usinng attached image dont use any css"
type textarea "x"
type textarea "create a menu usinng attached image dont use any css p"
type textarea "x"
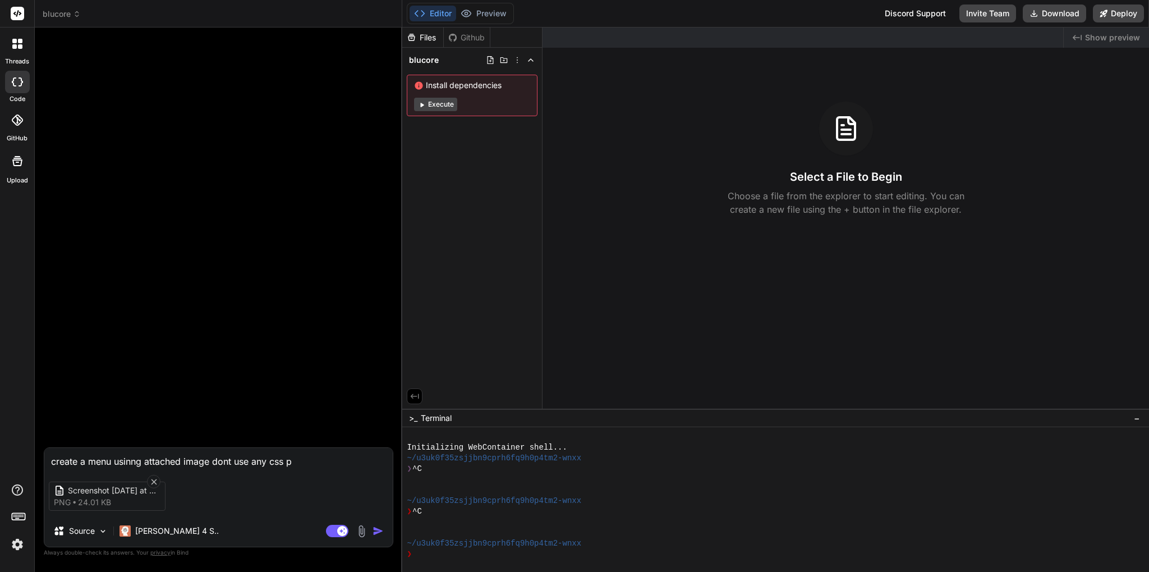
type textarea "create a menu usinng attached image dont use any css"
type textarea "x"
type textarea "create a menu usinng attached image dont use any css f"
type textarea "x"
type textarea "create a menu usinng attached image dont use any css fr"
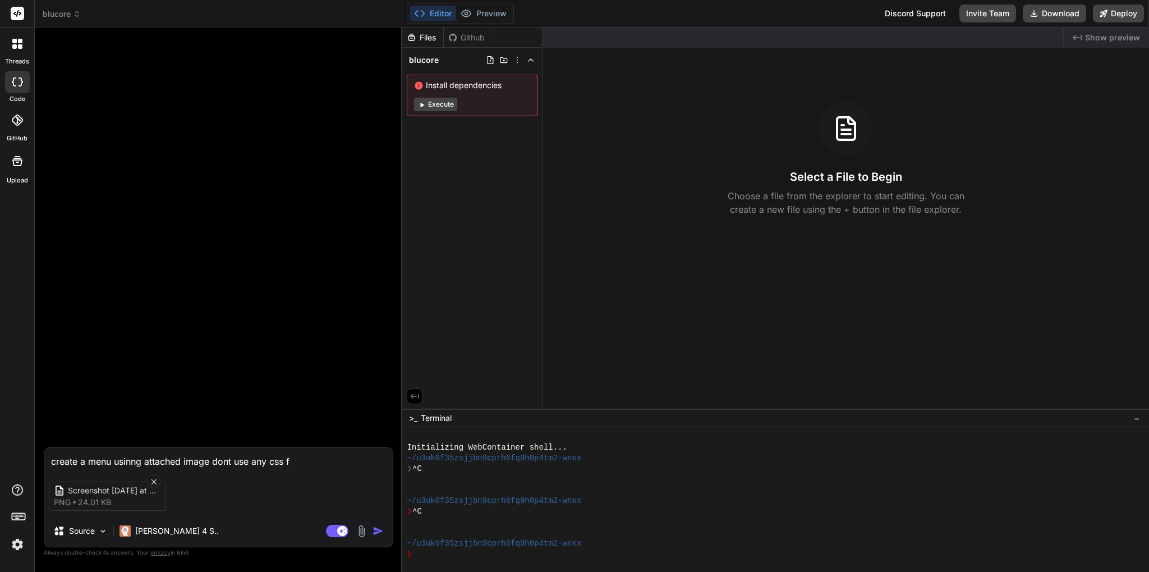
type textarea "x"
type textarea "create a menu usinng attached image dont use any css frm"
type textarea "x"
type textarea "create a menu usinng attached image dont use any css fr"
type textarea "x"
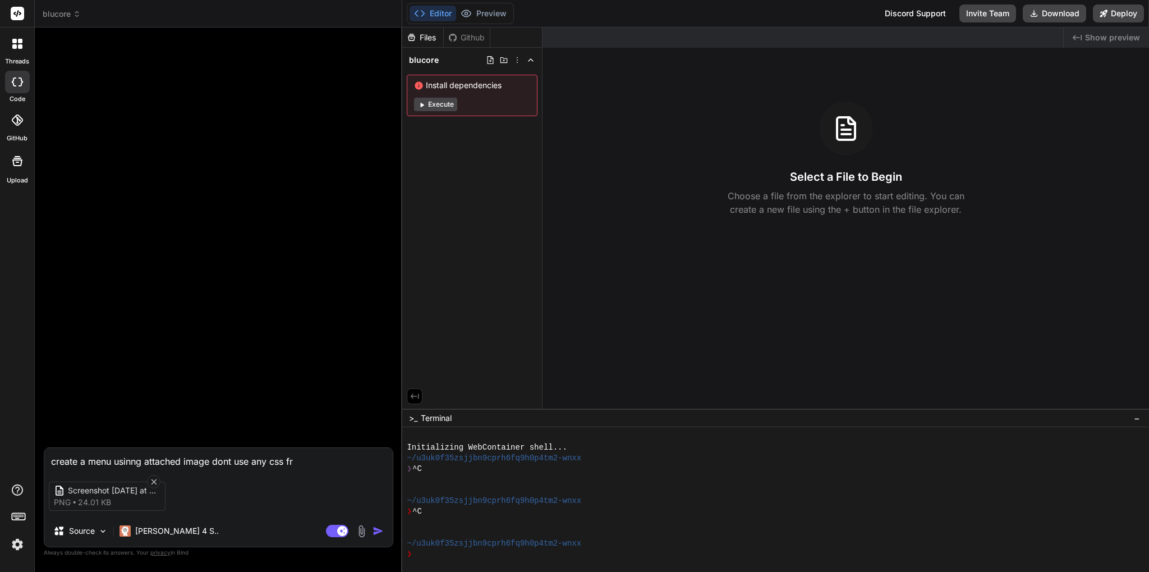
type textarea "create a menu usinng attached image dont use any css fra"
type textarea "x"
type textarea "create a menu usinng attached image dont use any css fra"
type textarea "x"
type textarea "create a menu usinng attached image dont use any css fra"
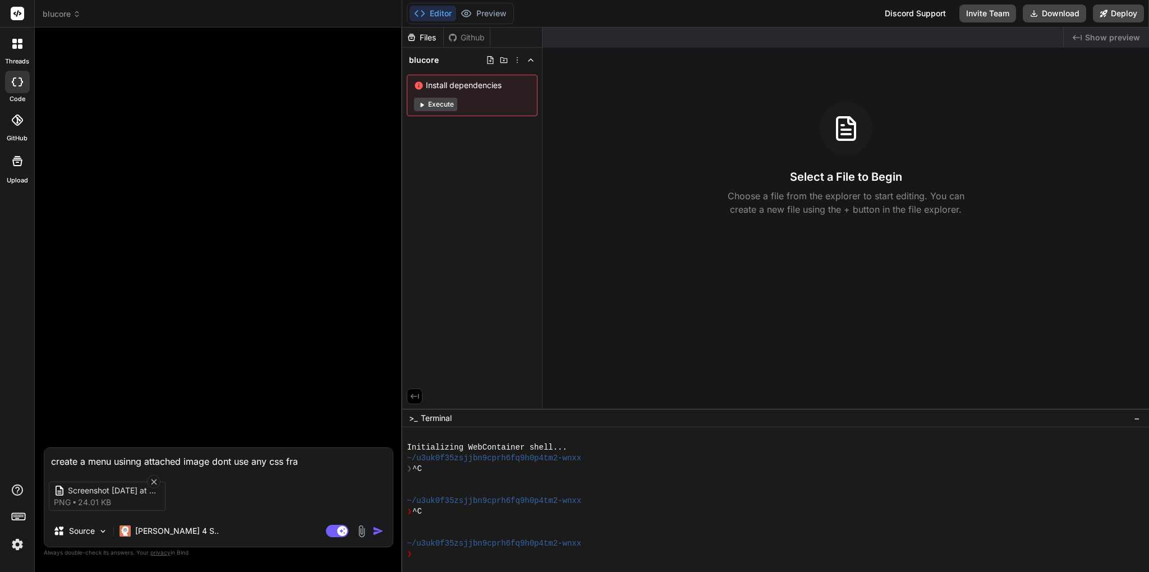
type textarea "x"
type textarea "create a menu usinng attached image dont use any css fram"
type textarea "x"
type textarea "create a menu usinng attached image dont use any css frame"
type textarea "x"
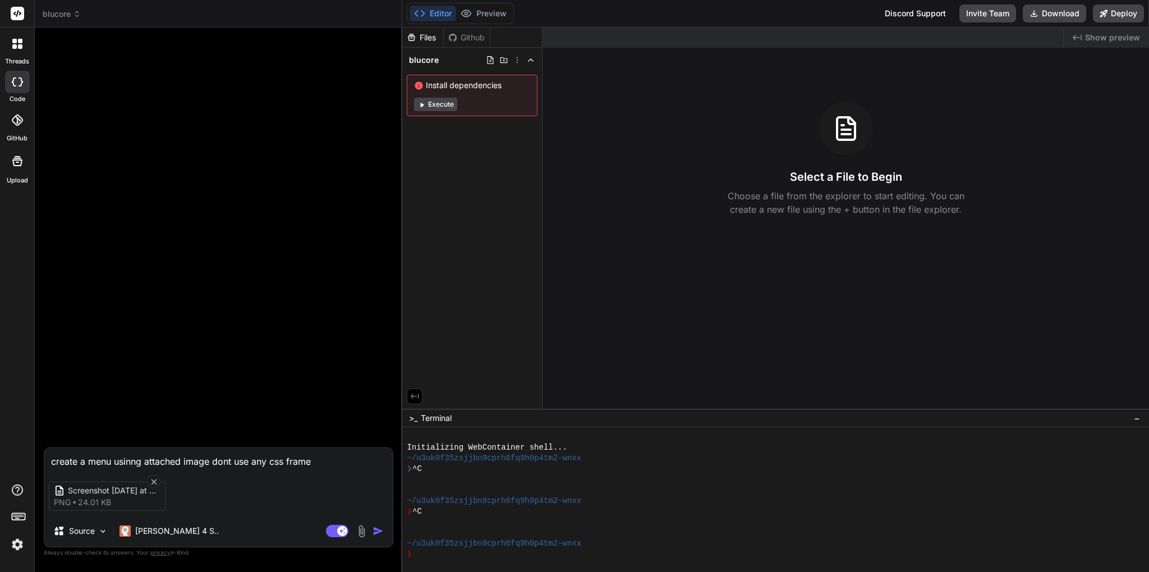
type textarea "create a menu usinng attached image dont use any css frame"
type textarea "x"
type textarea "create a menu usinng attached image dont use any css frame w"
type textarea "x"
type textarea "create a menu usinng attached image dont use any css frame wo"
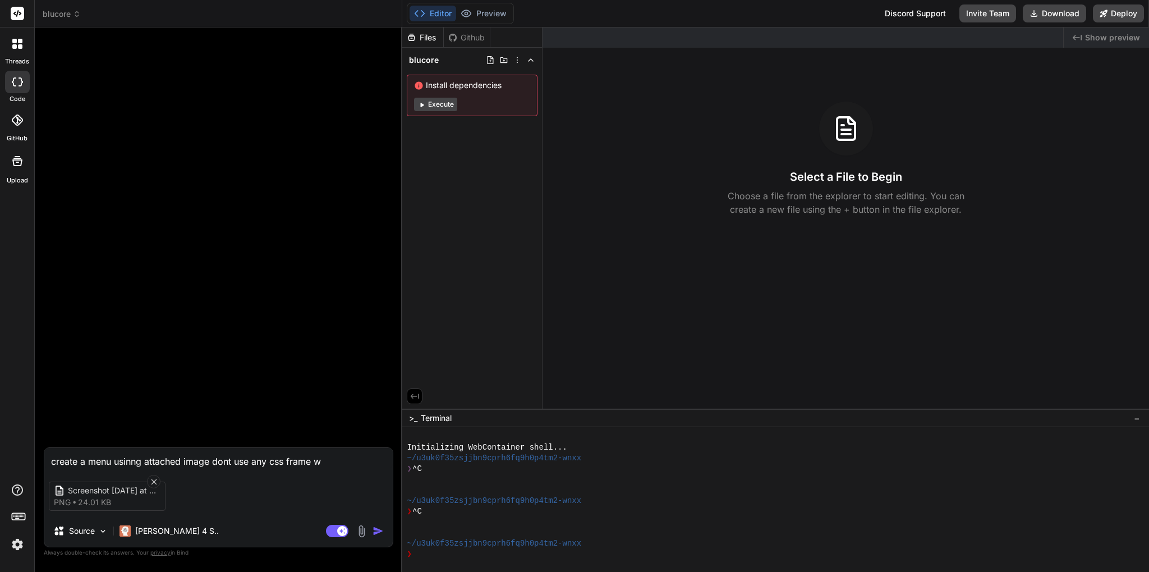
type textarea "x"
type textarea "create a menu usinng attached image dont use any css frame wor"
type textarea "x"
type textarea "create a menu usinng attached image dont use any css frame work"
type textarea "x"
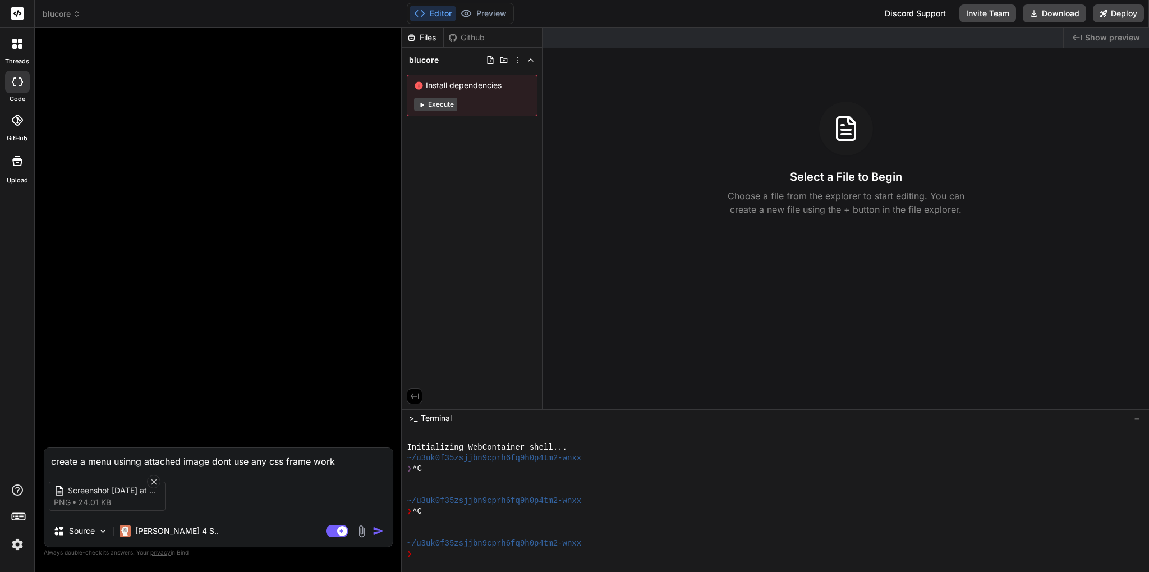
type textarea "create a menu usinng attached image dont use any css frame work"
type textarea "x"
type textarea "create a menu using attached image dont use any css frame work"
type textarea "x"
type textarea "create a menu using attached image don't use any css frame work"
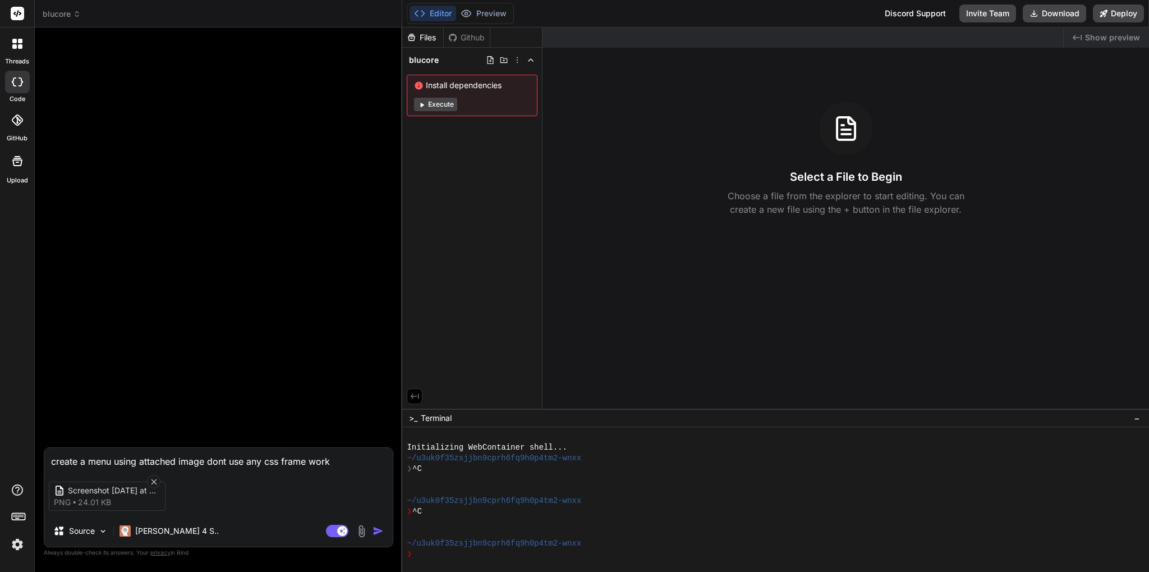
type textarea "x"
click at [374, 530] on img "button" at bounding box center [377, 530] width 11 height 11
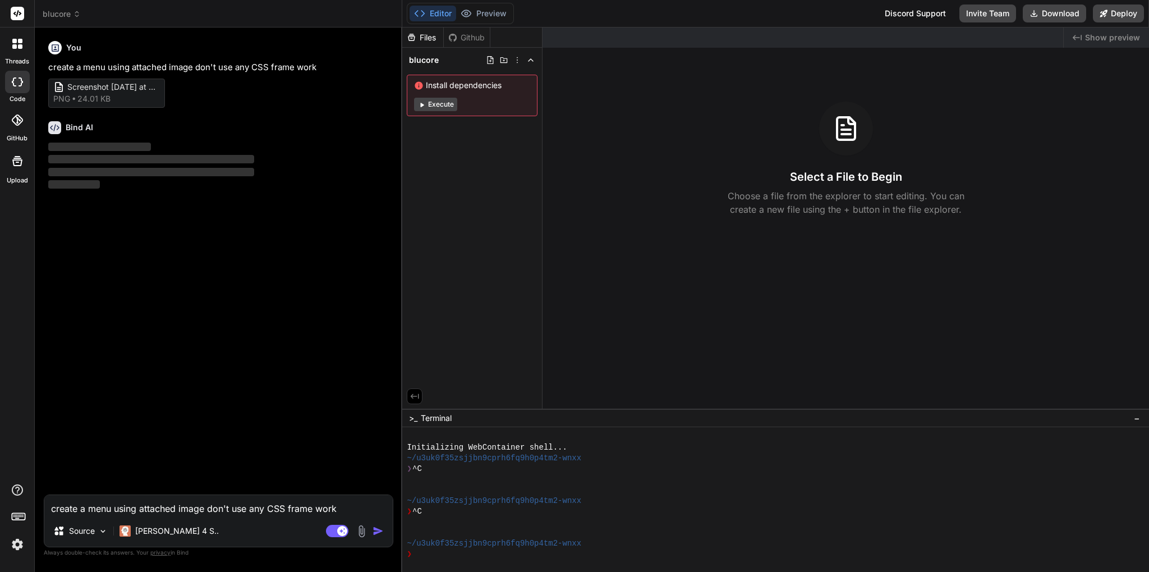
click at [162, 505] on textarea "create a menu using attached image don't use any CSS frame work" at bounding box center [218, 505] width 348 height 20
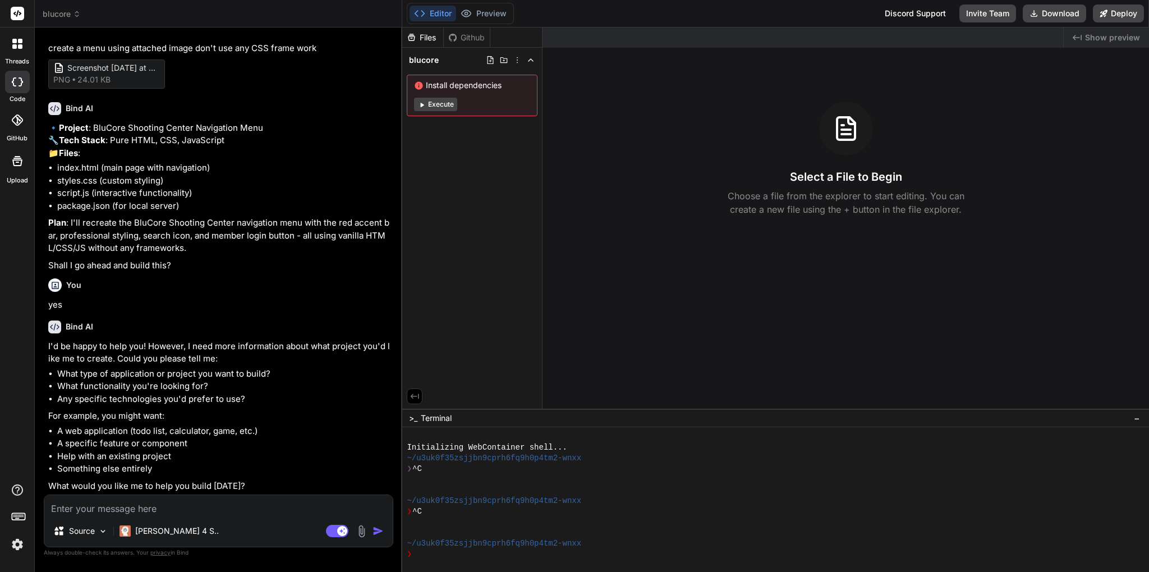
scroll to position [44, 0]
click at [103, 509] on textarea at bounding box center [218, 505] width 348 height 20
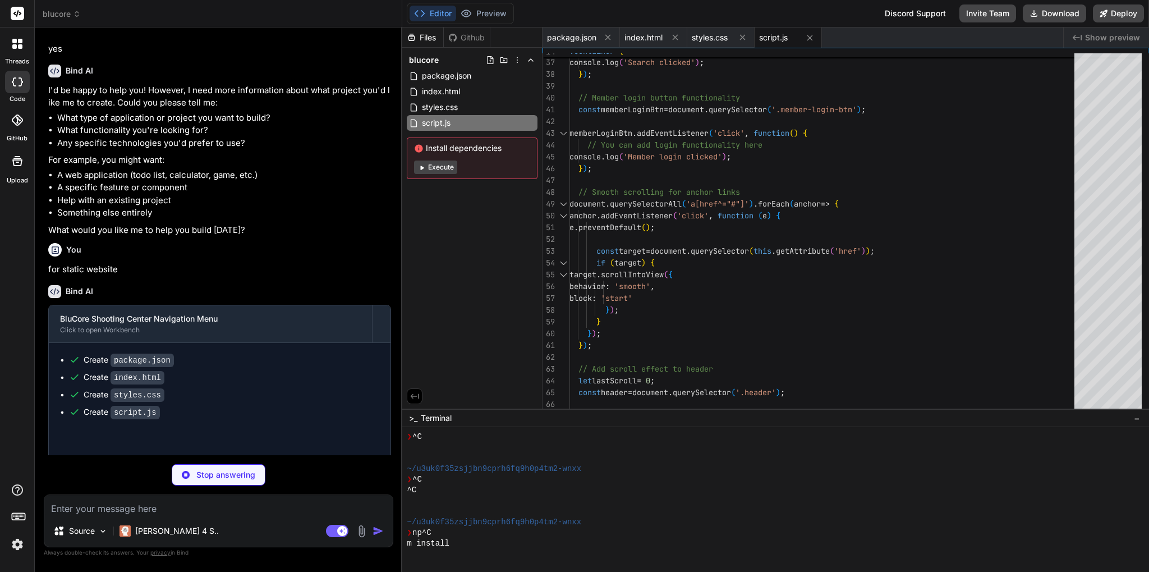
scroll to position [160, 0]
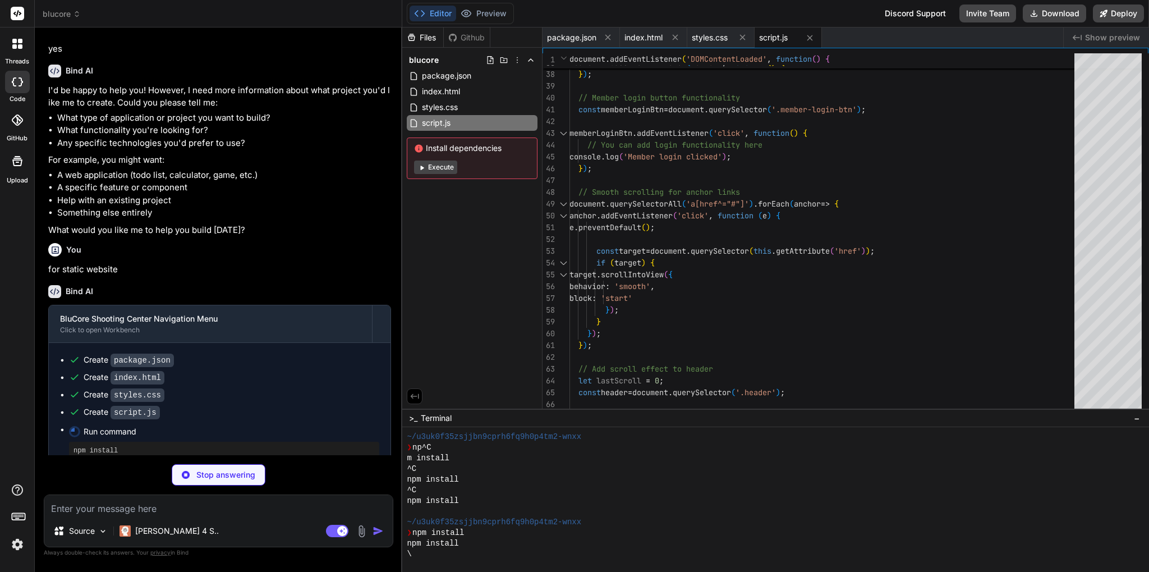
click at [1092, 36] on span "Show preview" at bounding box center [1112, 37] width 55 height 11
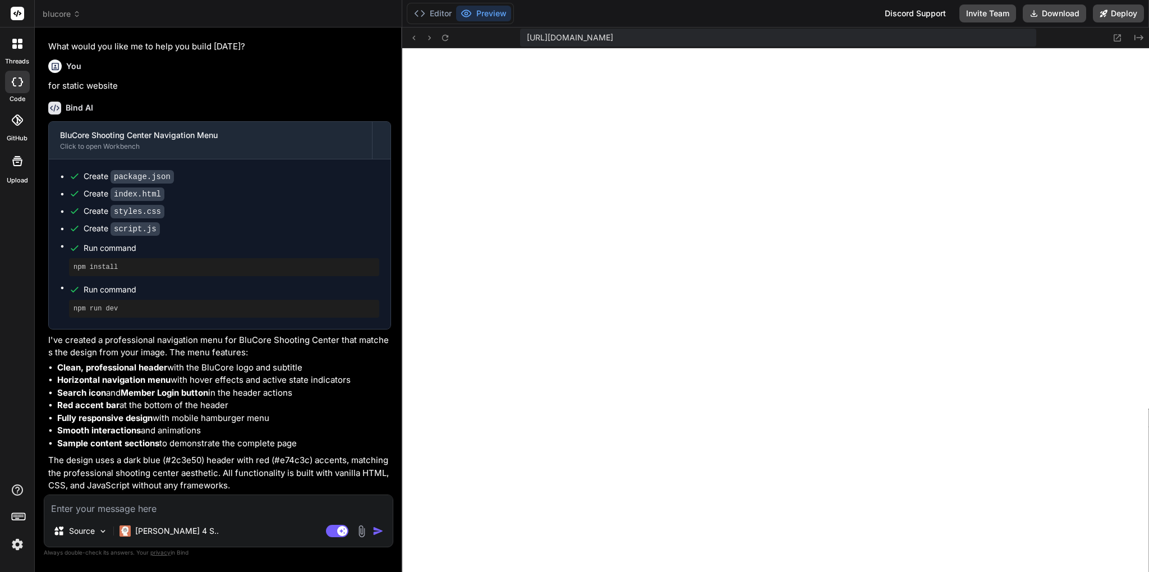
scroll to position [671, 0]
click at [200, 511] on textarea at bounding box center [218, 505] width 348 height 20
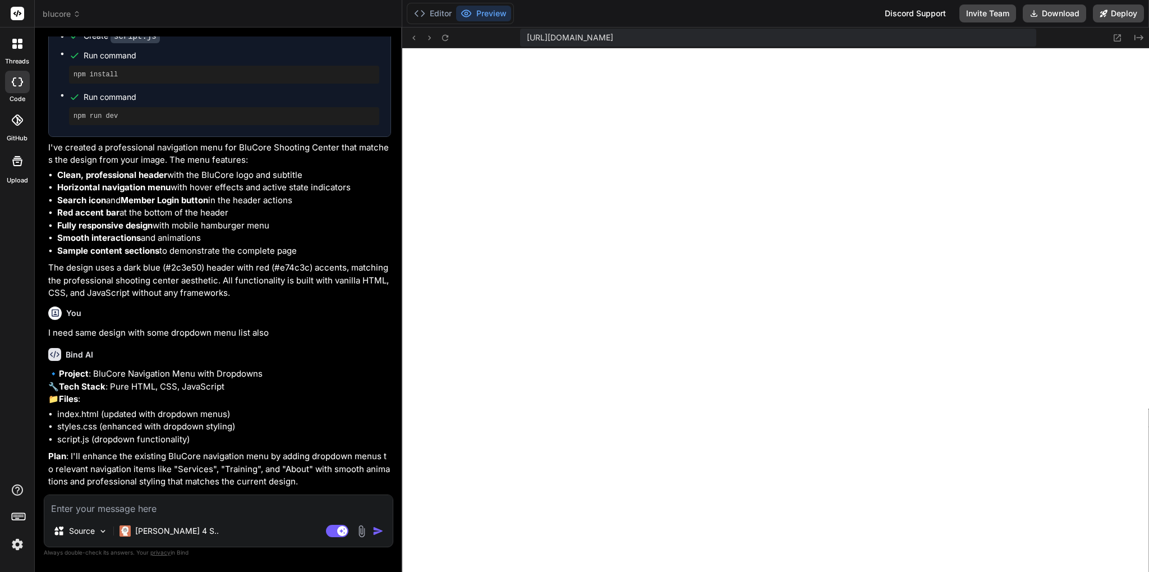
scroll to position [714, 0]
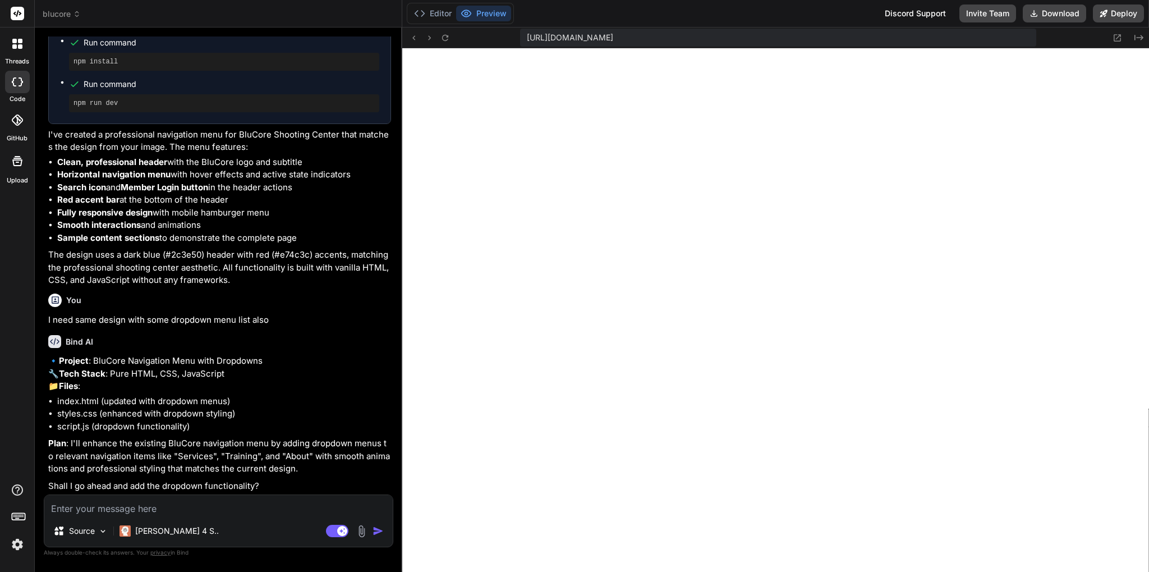
click at [114, 502] on textarea at bounding box center [218, 505] width 348 height 20
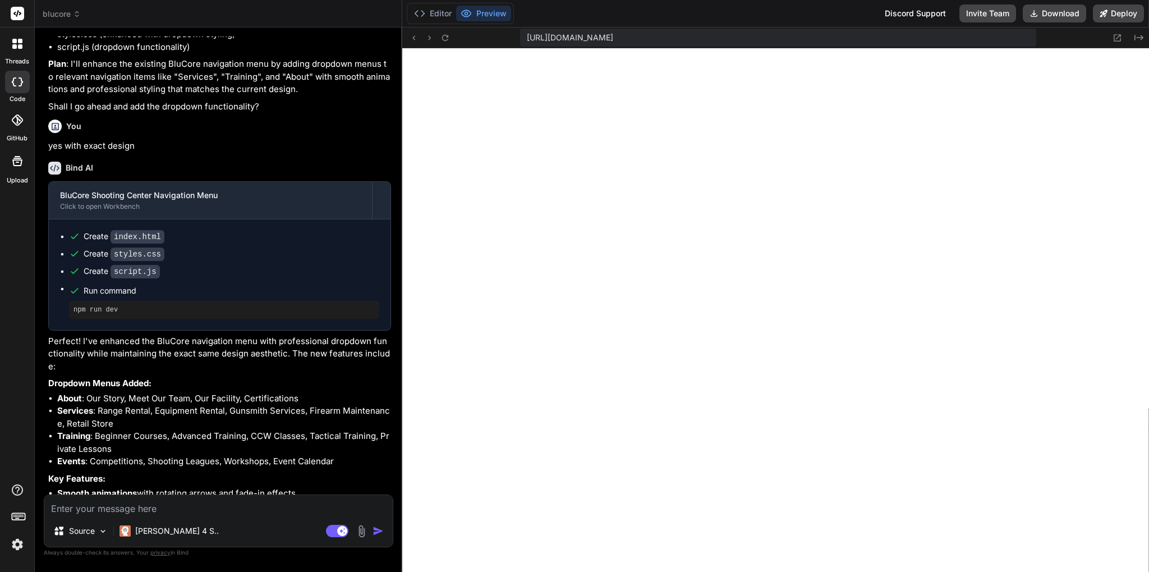
scroll to position [1194, 0]
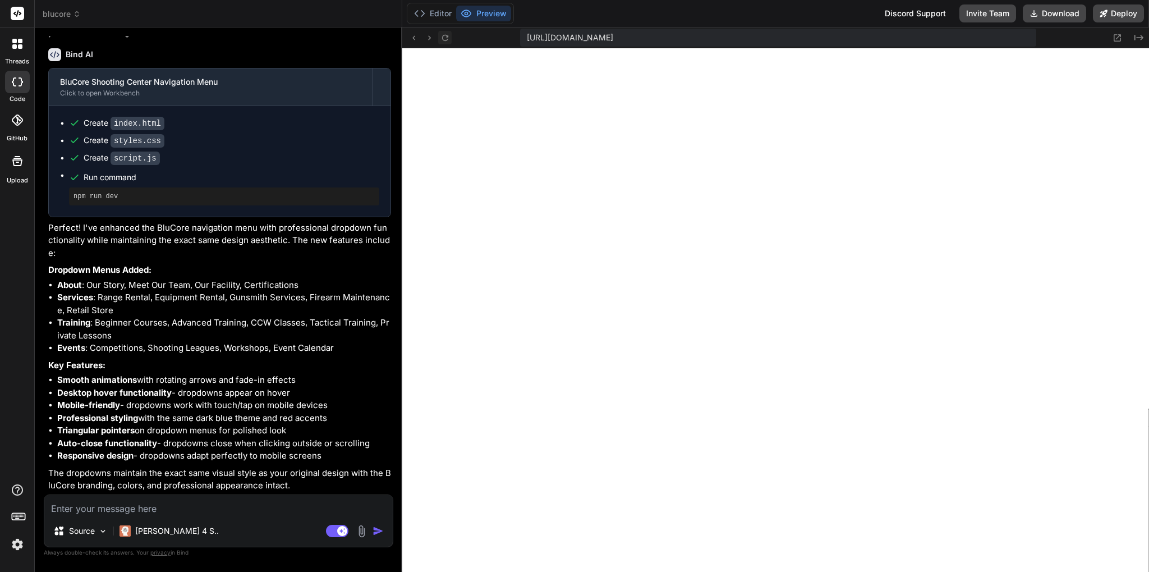
click at [449, 35] on icon at bounding box center [445, 38] width 10 height 10
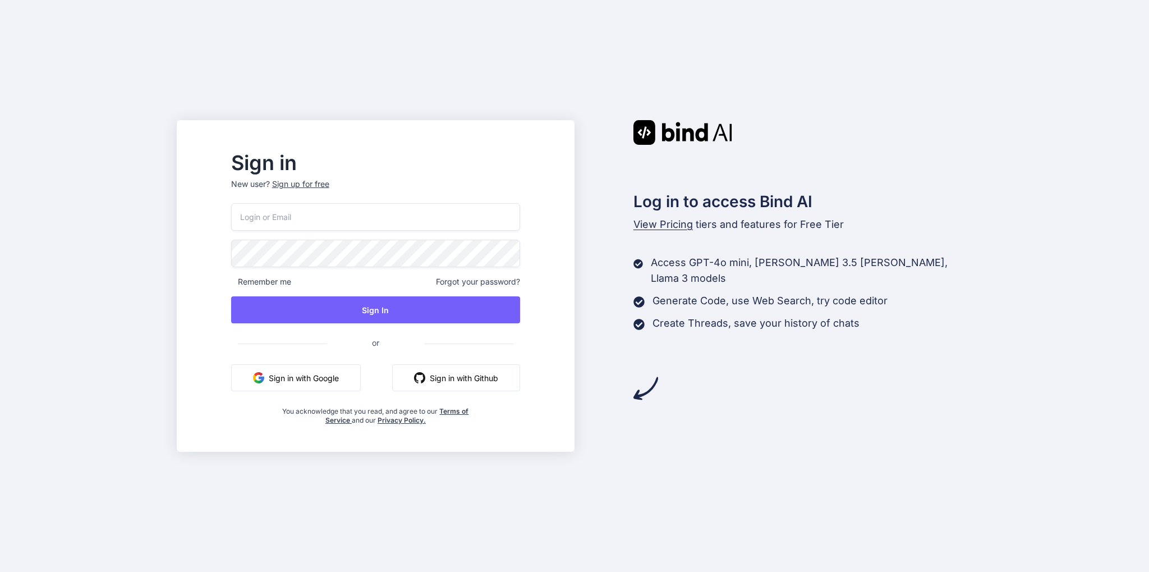
click at [321, 224] on input "email" at bounding box center [375, 216] width 289 height 27
type input "[PERSON_NAME][EMAIL_ADDRESS][PERSON_NAME][DOMAIN_NAME]"
click at [45, 392] on div "Sign in New user? Sign up for free nagesh@vemula.org Remember me Forgot your pa…" at bounding box center [574, 286] width 1149 height 572
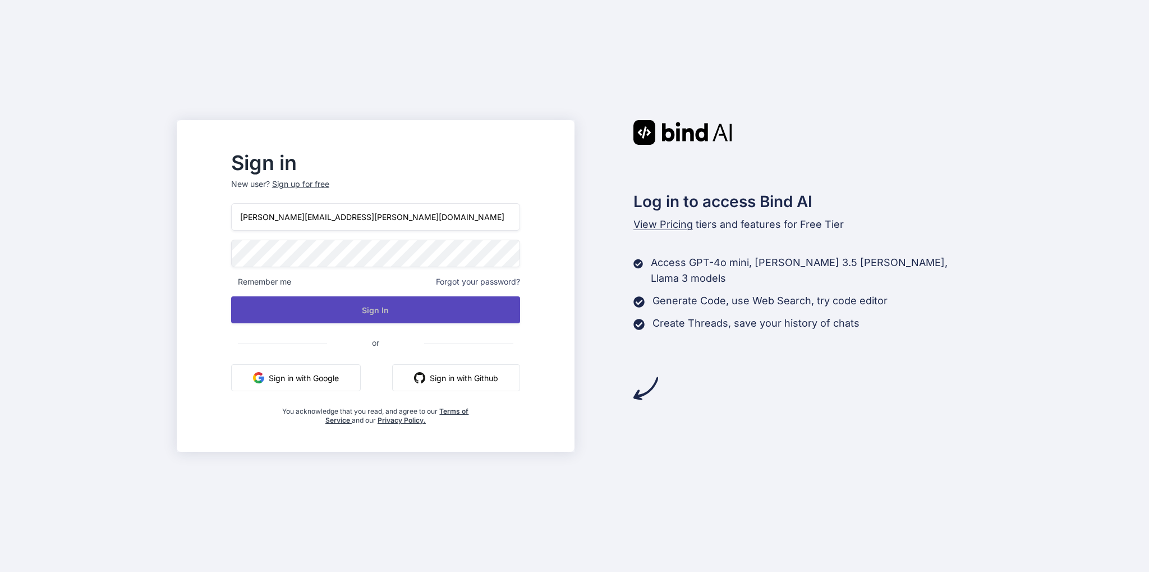
click at [432, 319] on button "Sign In" at bounding box center [375, 309] width 289 height 27
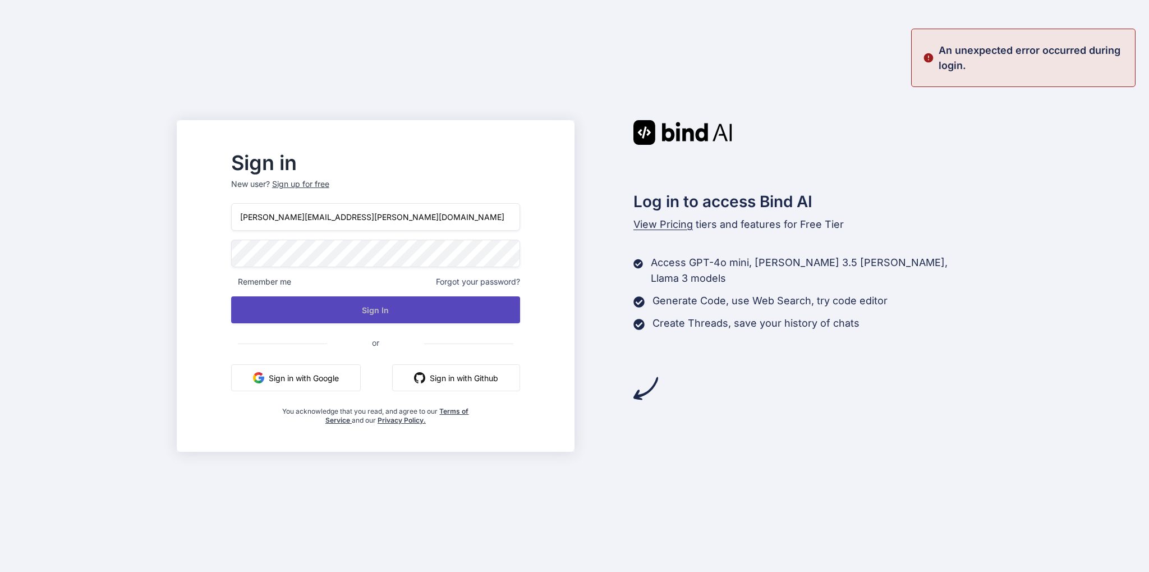
click at [392, 315] on button "Sign In" at bounding box center [375, 309] width 289 height 27
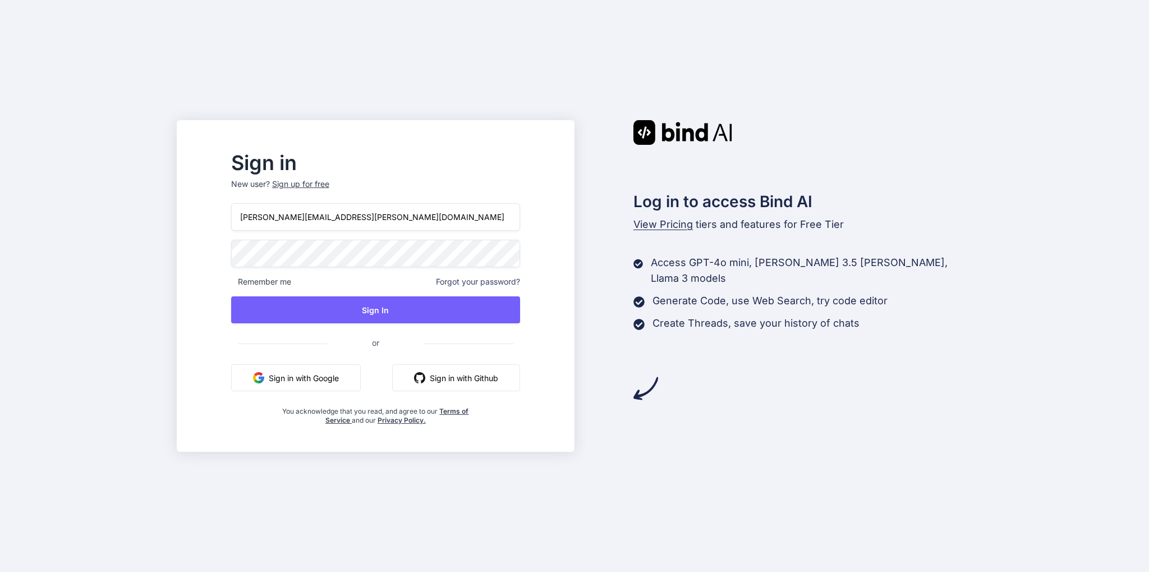
drag, startPoint x: 383, startPoint y: 223, endPoint x: 72, endPoint y: 172, distance: 315.0
click at [231, 203] on input "[PERSON_NAME][EMAIL_ADDRESS][PERSON_NAME][DOMAIN_NAME]" at bounding box center [375, 216] width 289 height 27
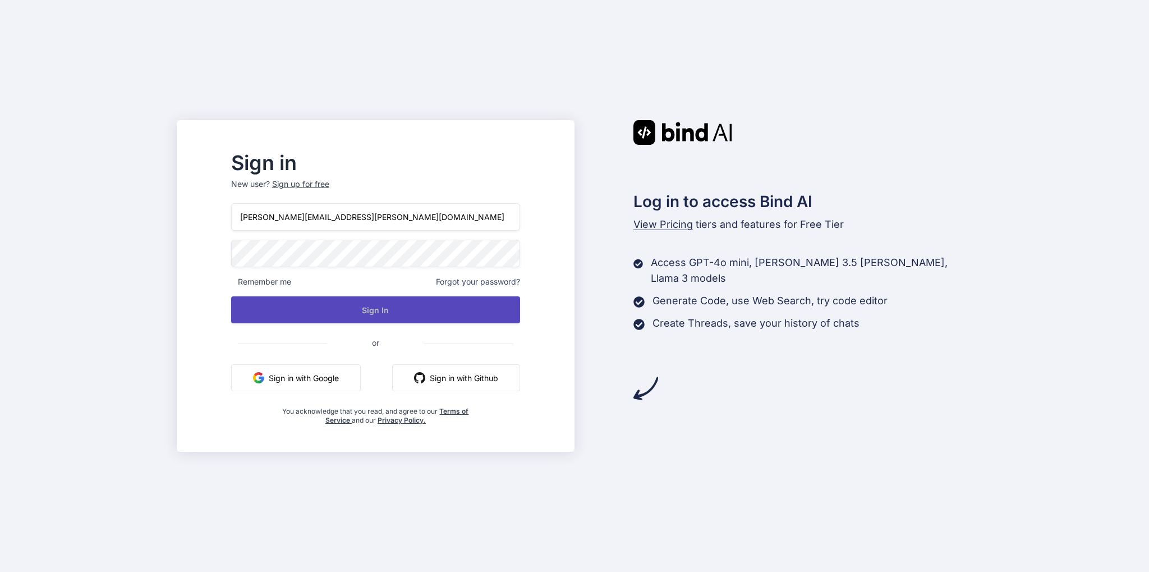
click at [301, 312] on button "Sign In" at bounding box center [375, 309] width 289 height 27
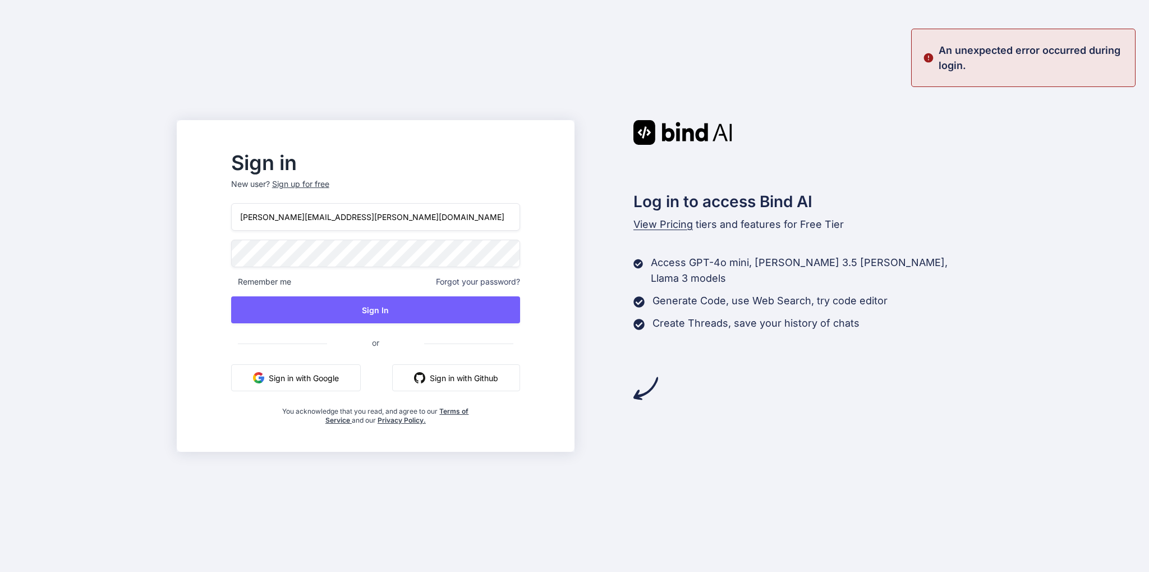
drag, startPoint x: 368, startPoint y: 228, endPoint x: 29, endPoint y: 176, distance: 342.8
click at [231, 203] on input "[PERSON_NAME][EMAIL_ADDRESS][PERSON_NAME][DOMAIN_NAME]" at bounding box center [375, 216] width 289 height 27
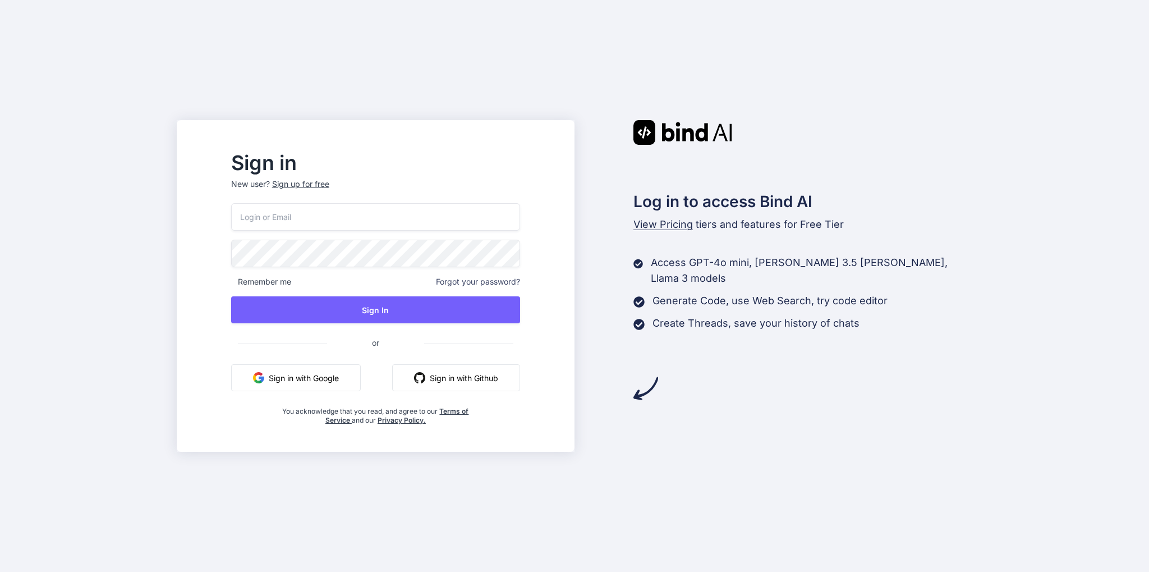
click at [283, 226] on input "email" at bounding box center [375, 216] width 289 height 27
paste input "[PERSON_NAME][EMAIL_ADDRESS][PERSON_NAME][DOMAIN_NAME]"
type input "[PERSON_NAME][EMAIL_ADDRESS][PERSON_NAME][DOMAIN_NAME]"
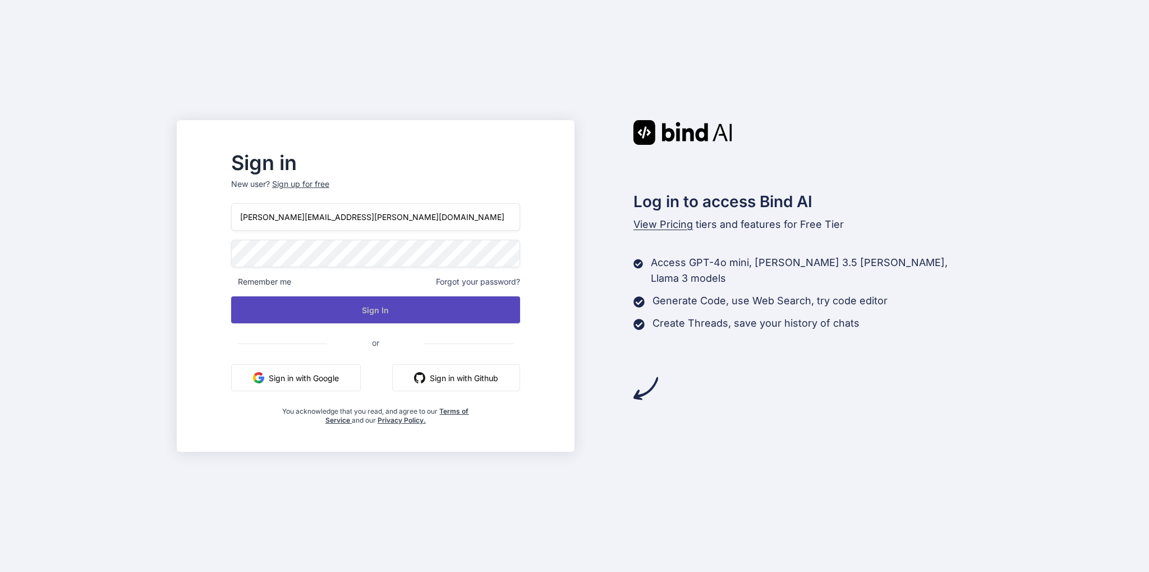
click at [361, 307] on button "Sign In" at bounding box center [375, 309] width 289 height 27
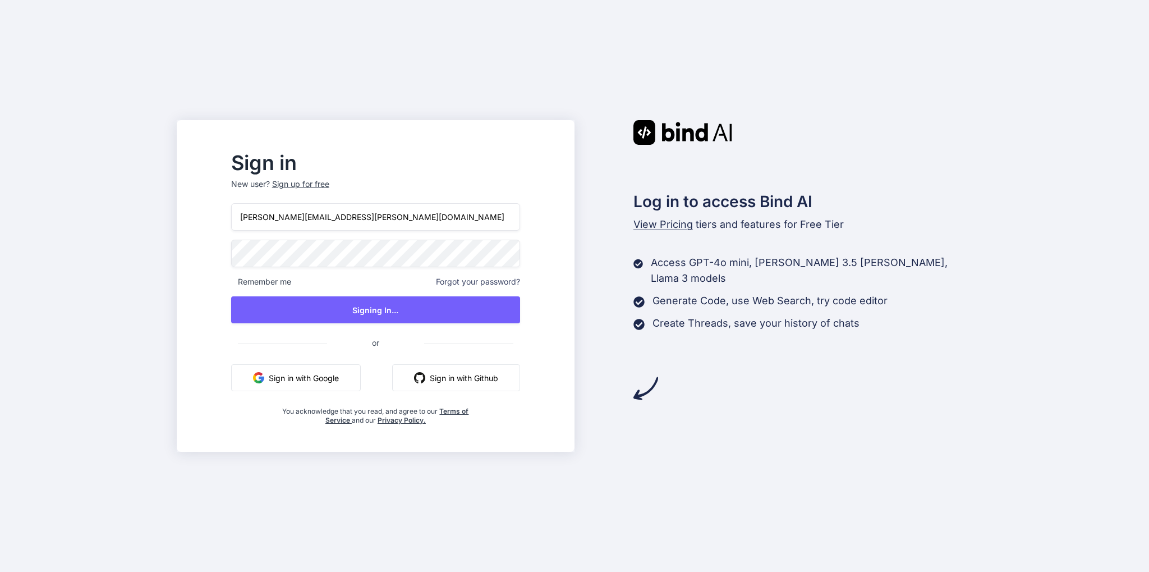
click at [167, 309] on div "Sign in New user? Sign up for free nagesh@vemula.org Remember me Forgot your pa…" at bounding box center [574, 286] width 1149 height 572
